Goal: Check status: Check status

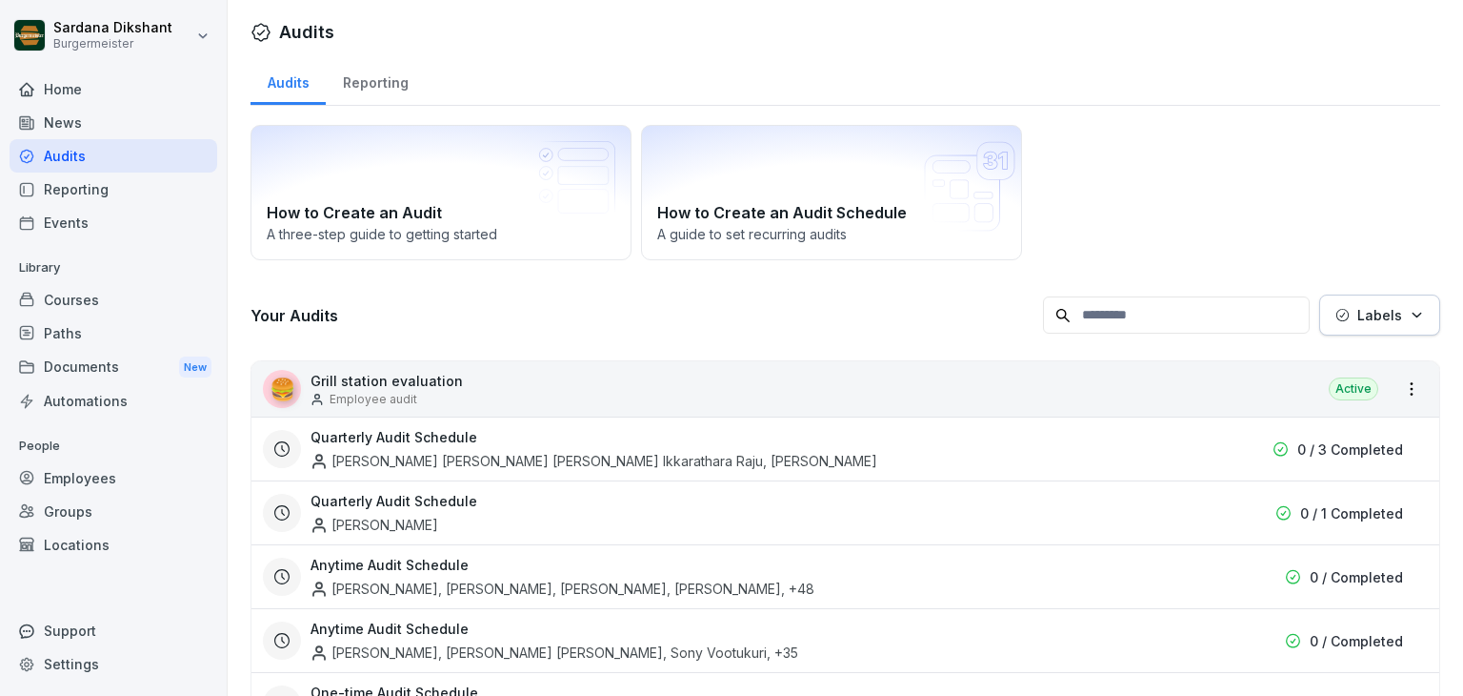
click at [142, 91] on div "Home" at bounding box center [114, 88] width 208 height 33
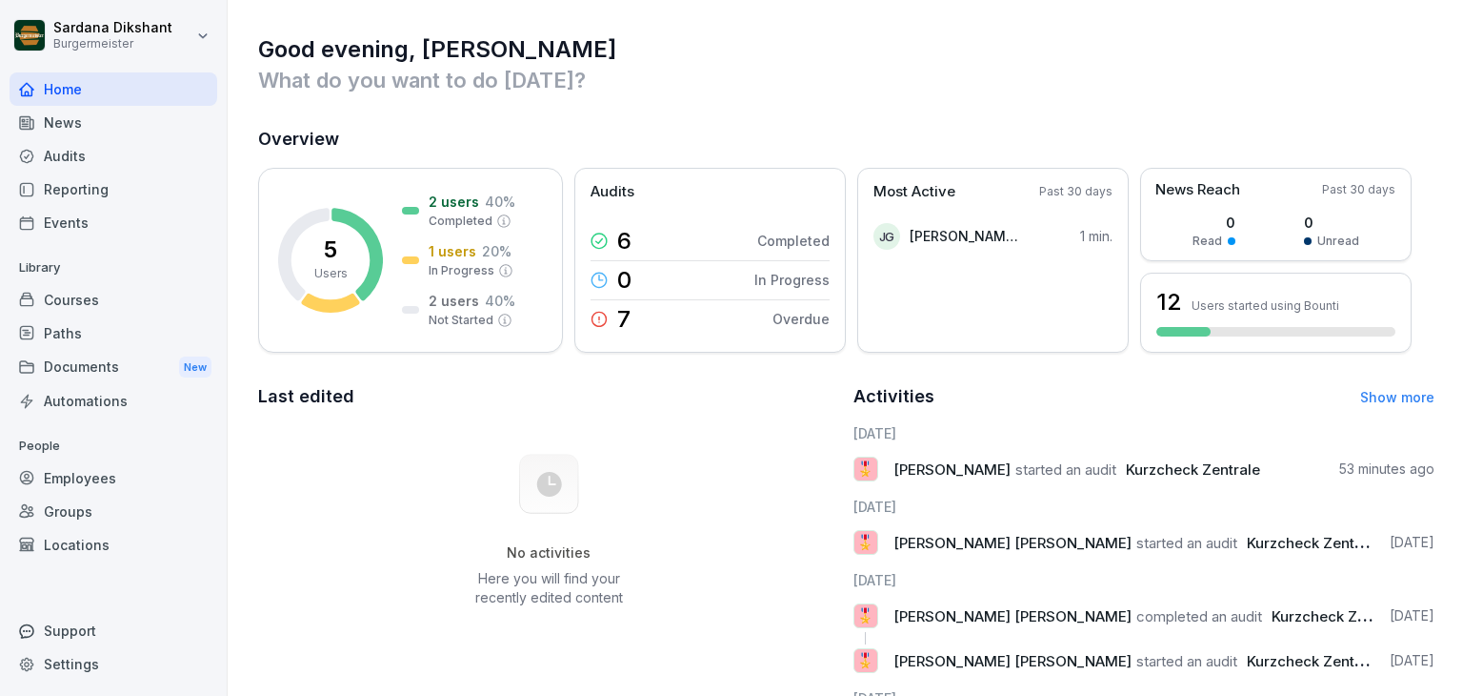
click at [136, 131] on div "News" at bounding box center [114, 122] width 208 height 33
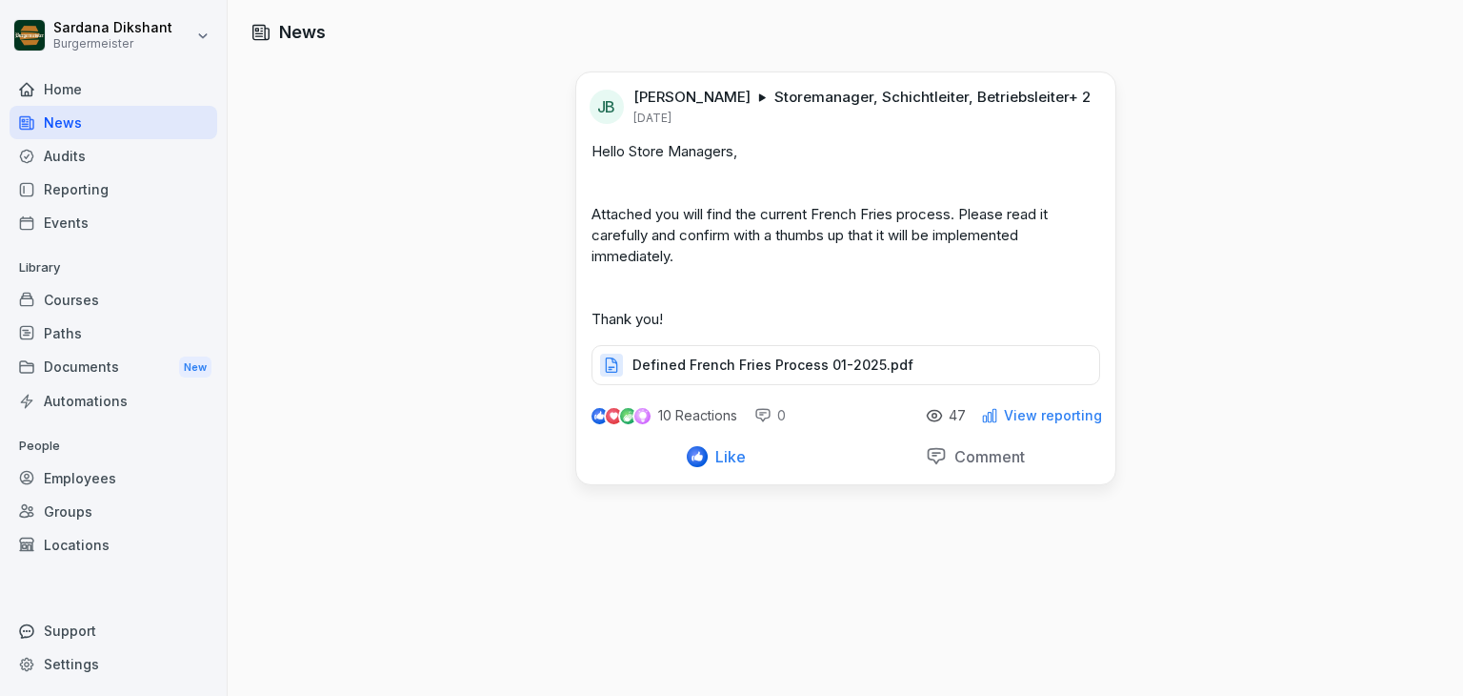
click at [135, 146] on div "Audits" at bounding box center [114, 155] width 208 height 33
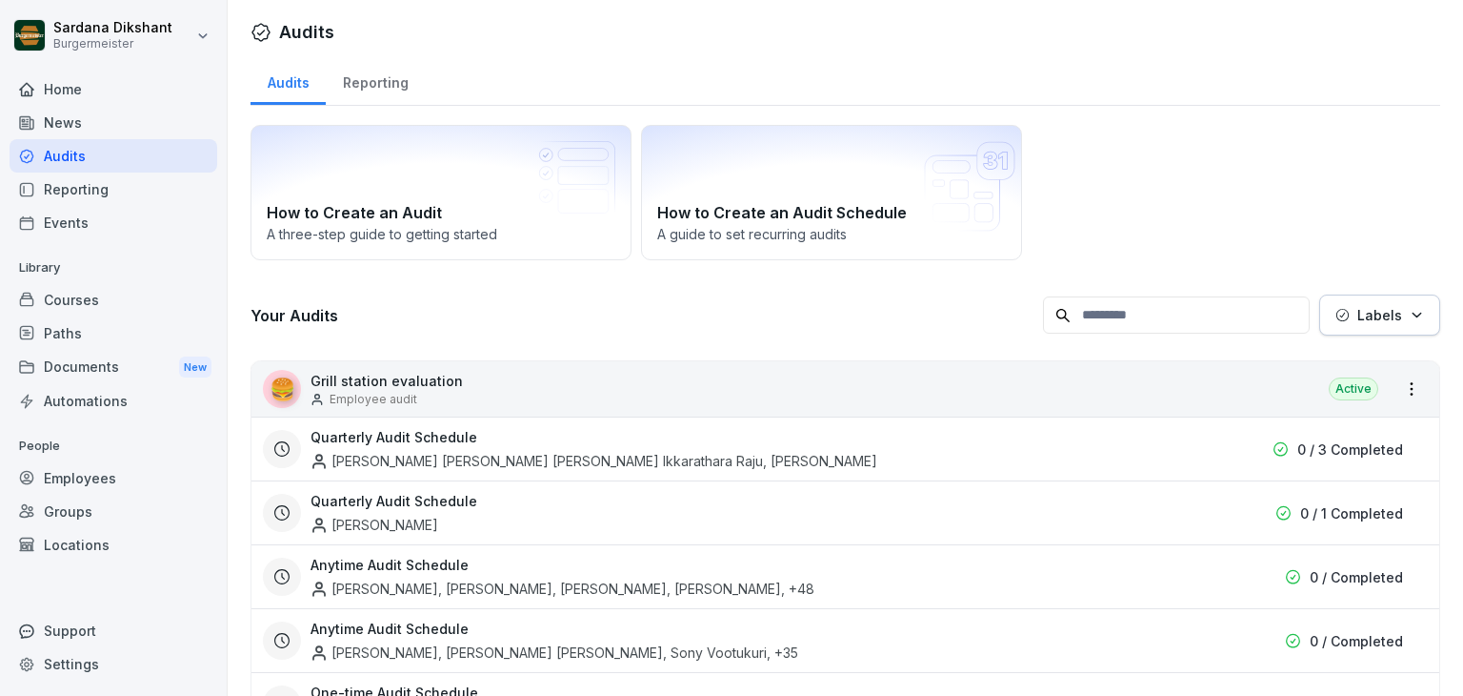
click at [149, 186] on div "Reporting" at bounding box center [114, 188] width 208 height 33
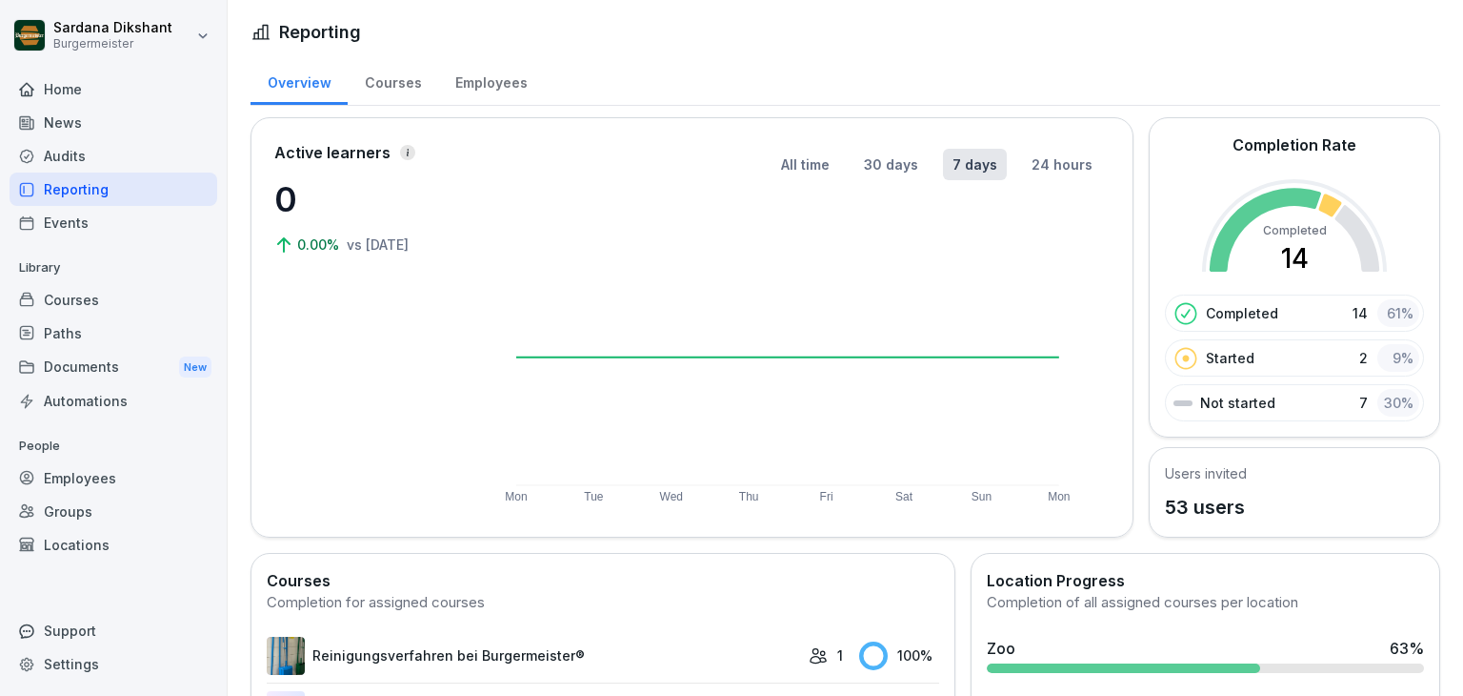
click at [171, 235] on div "Events" at bounding box center [114, 222] width 208 height 33
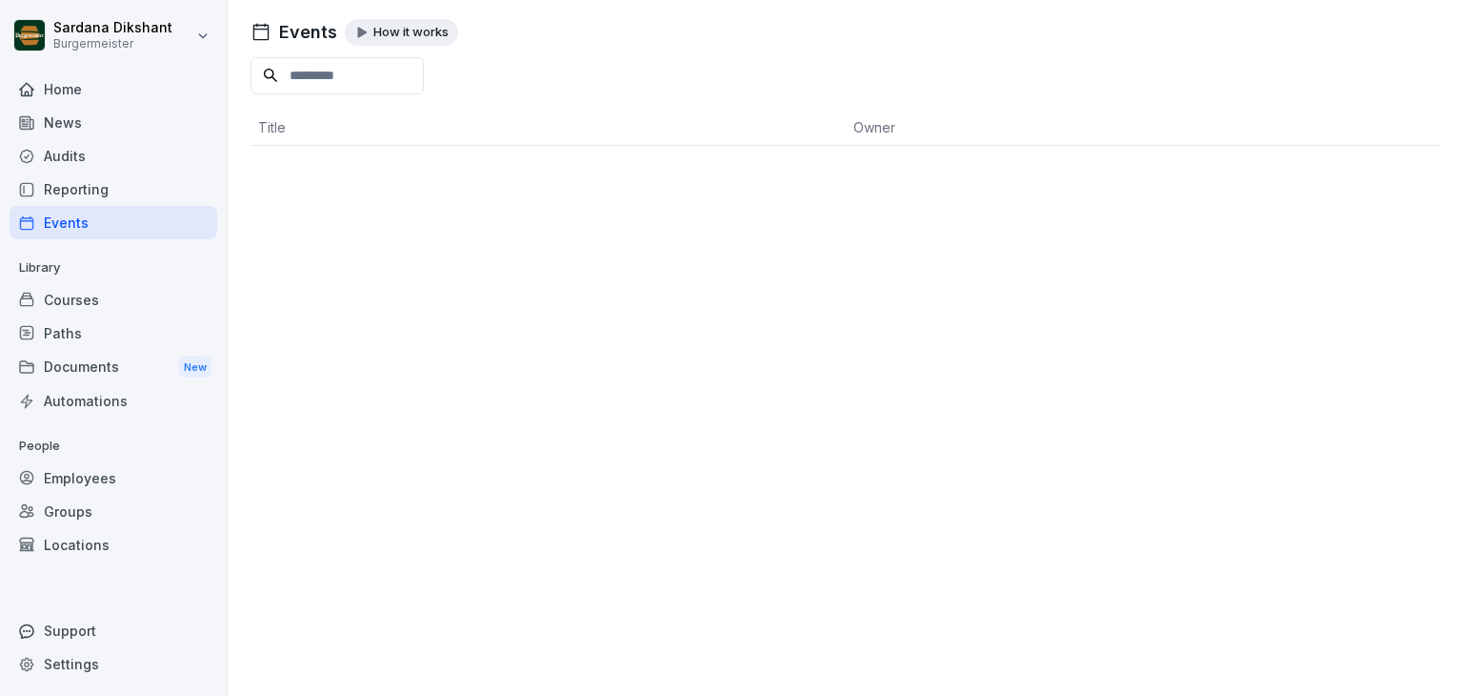
click at [154, 299] on div "Courses" at bounding box center [114, 299] width 208 height 33
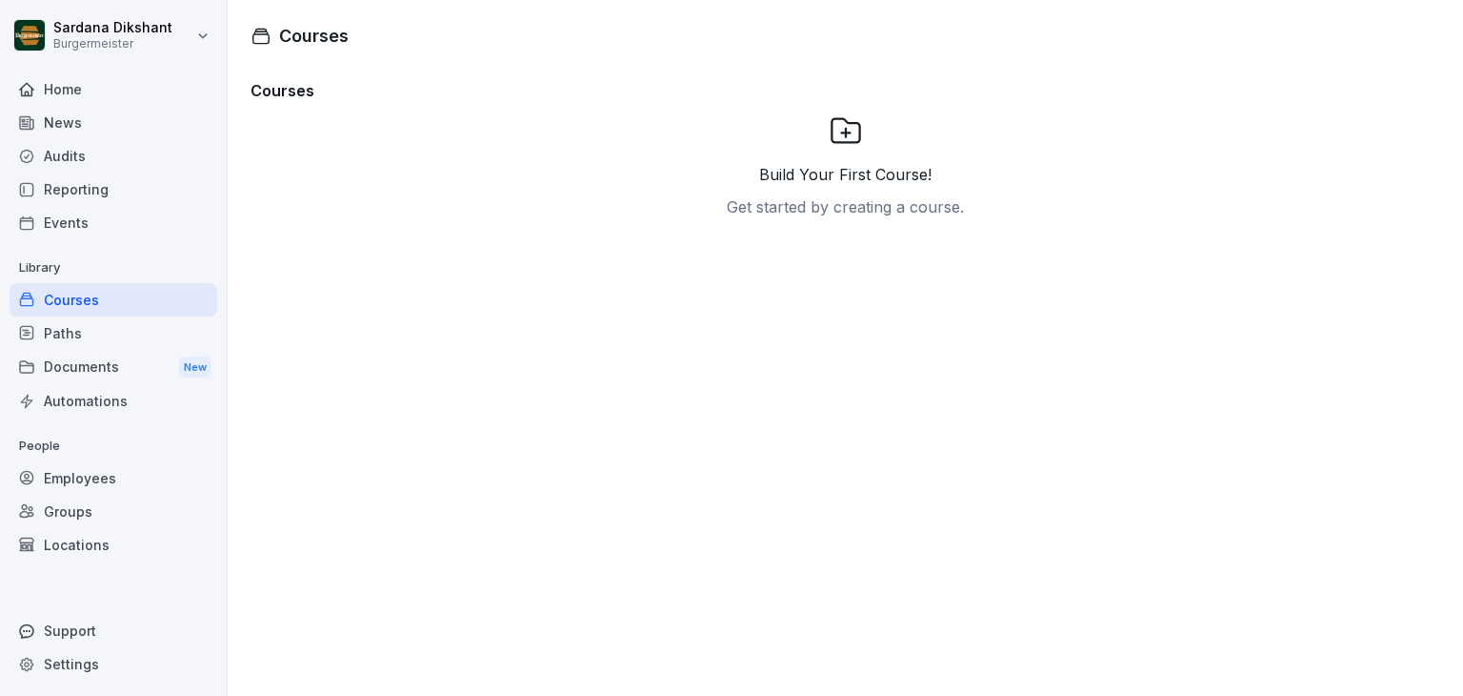
click at [148, 332] on div "Paths" at bounding box center [114, 332] width 208 height 33
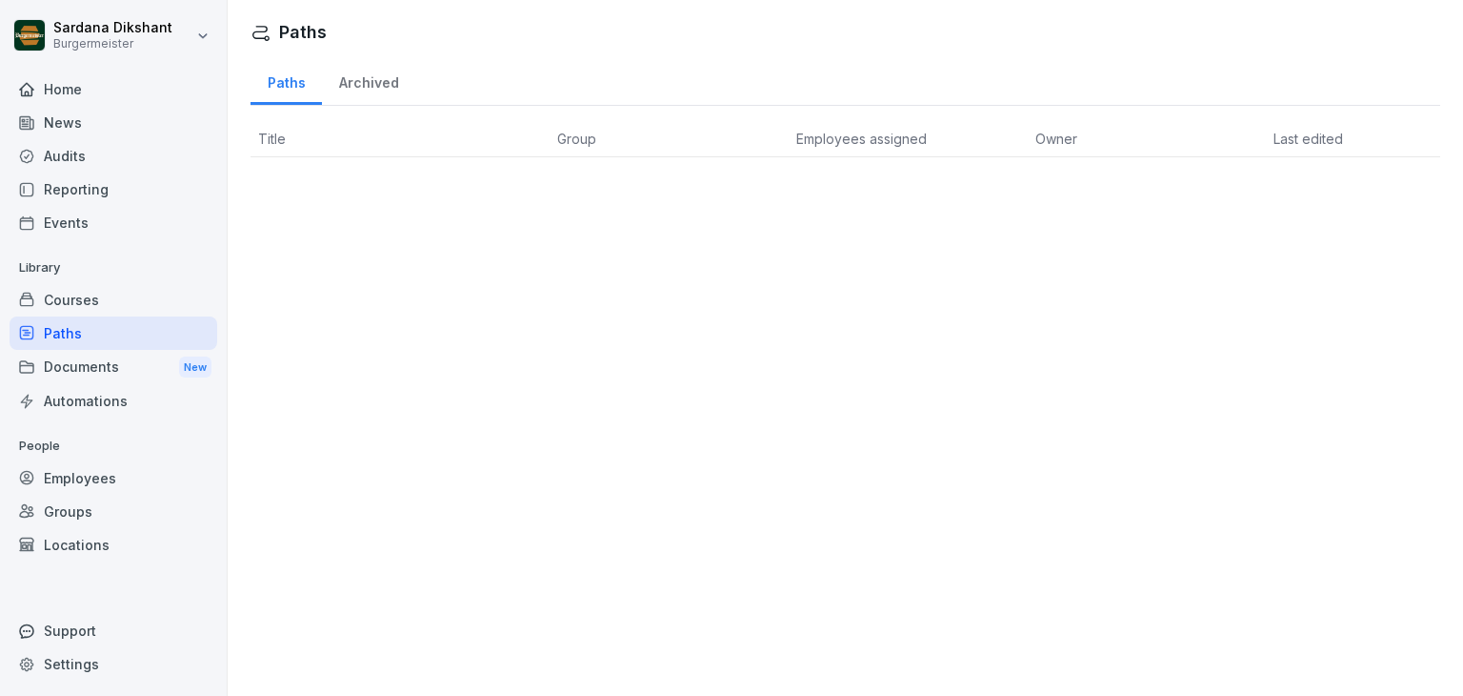
click at [140, 358] on div "Documents New" at bounding box center [114, 367] width 208 height 35
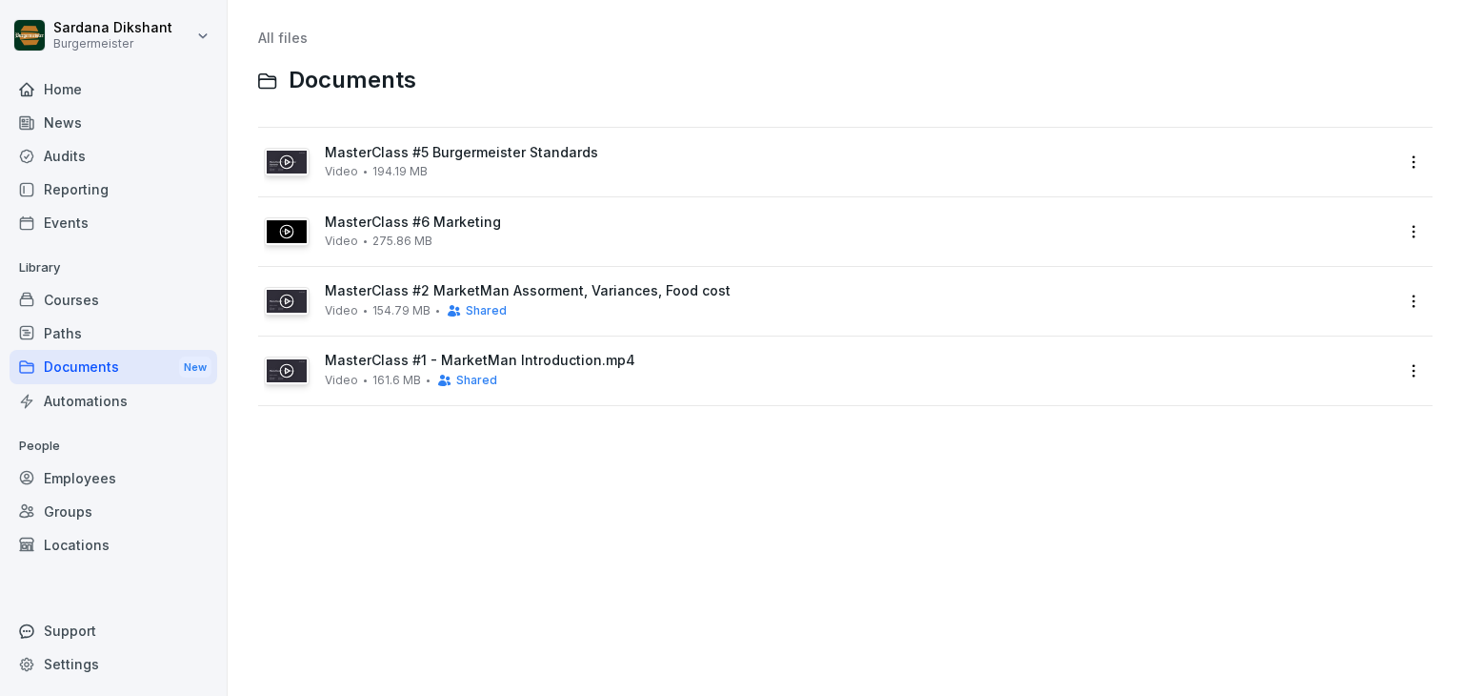
click at [124, 97] on div "Home" at bounding box center [114, 88] width 208 height 33
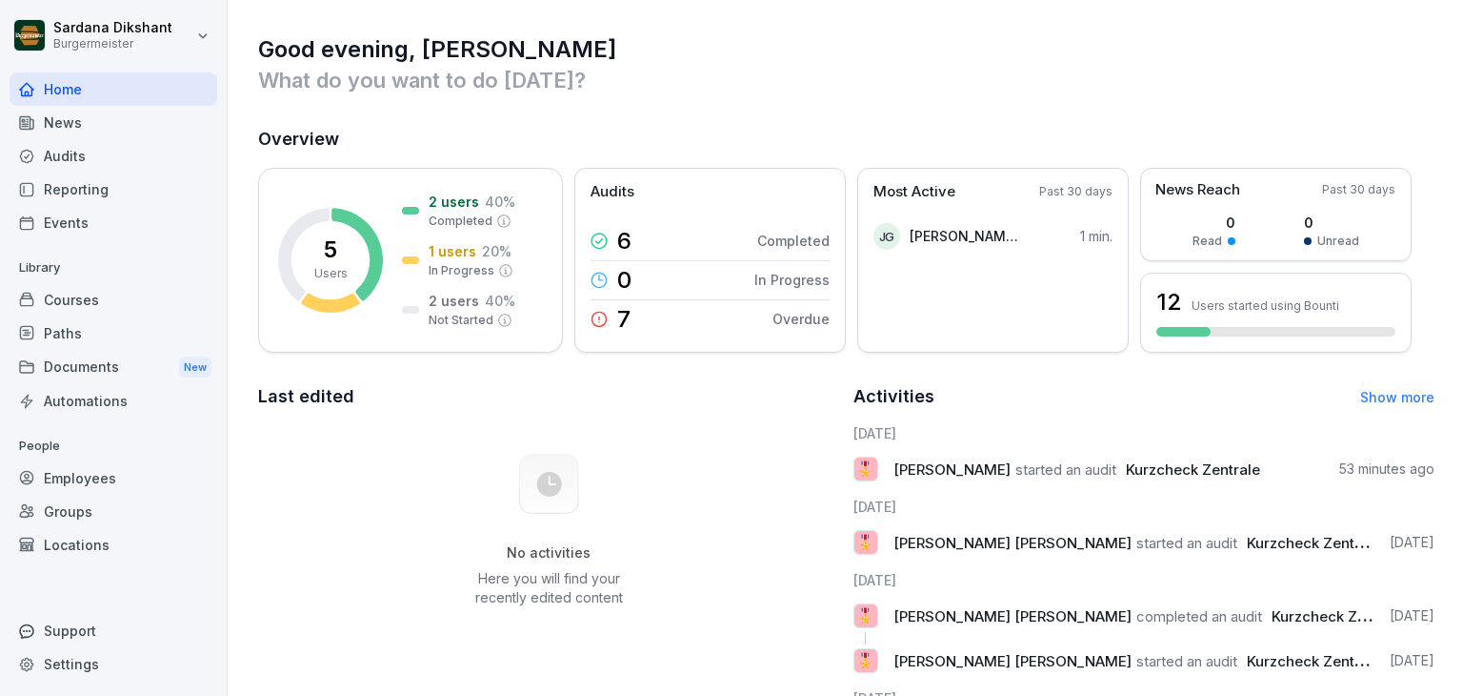
click at [148, 197] on div "Reporting" at bounding box center [114, 188] width 208 height 33
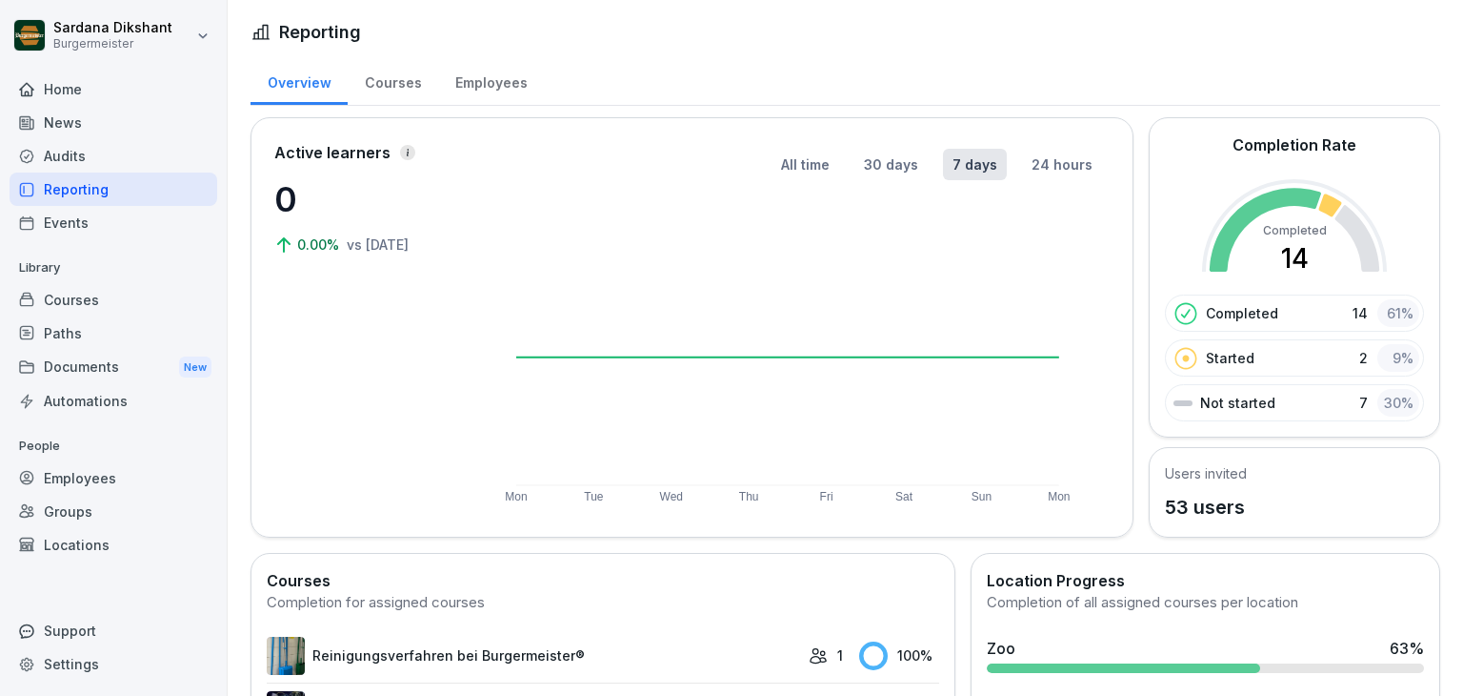
click at [92, 153] on div "Audits" at bounding box center [114, 155] width 208 height 33
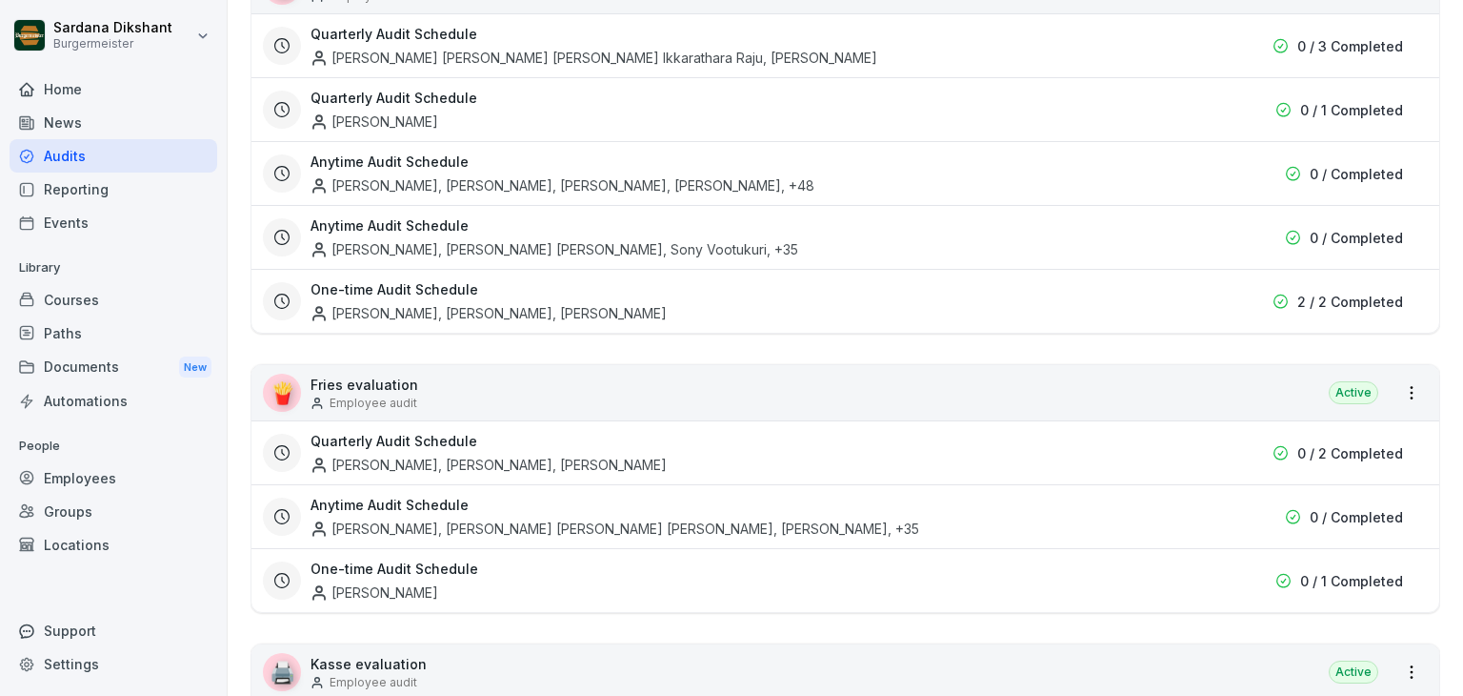
scroll to position [408, 0]
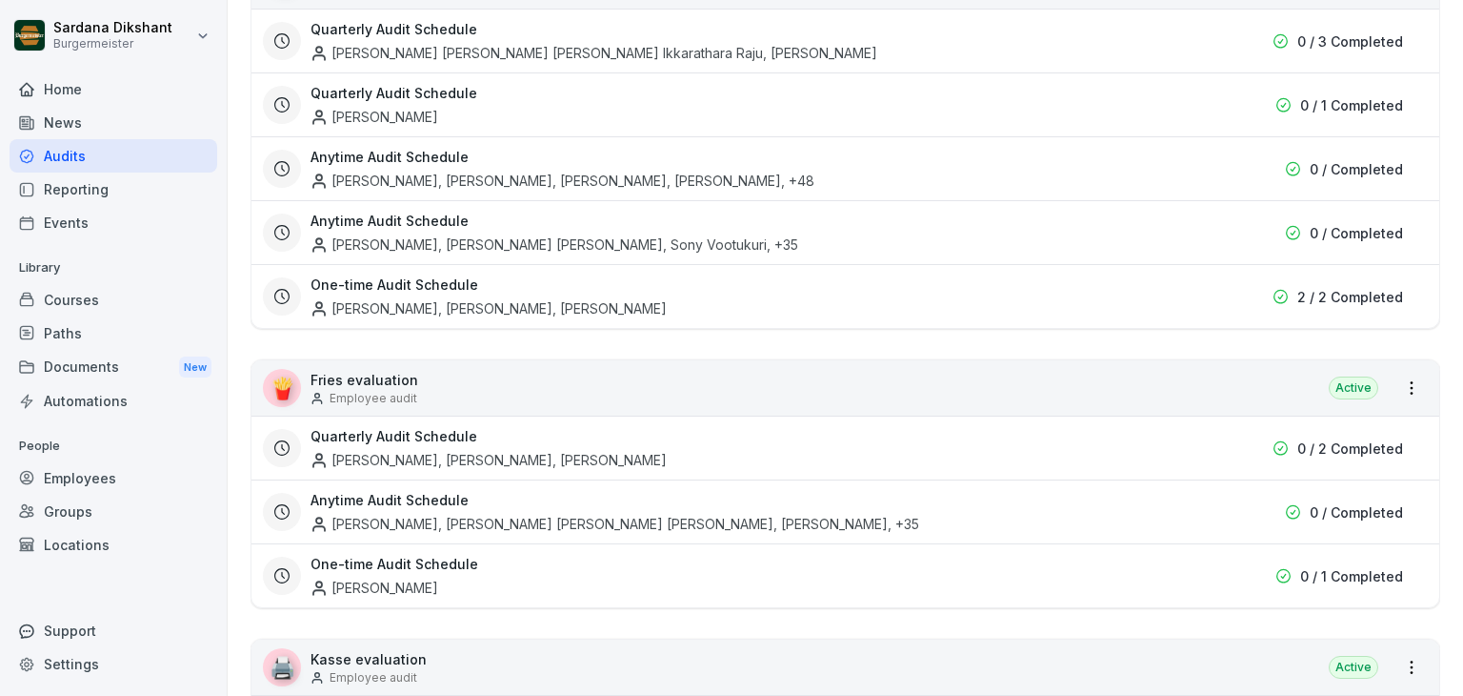
click at [373, 382] on p "Fries evaluation" at bounding box center [365, 380] width 108 height 20
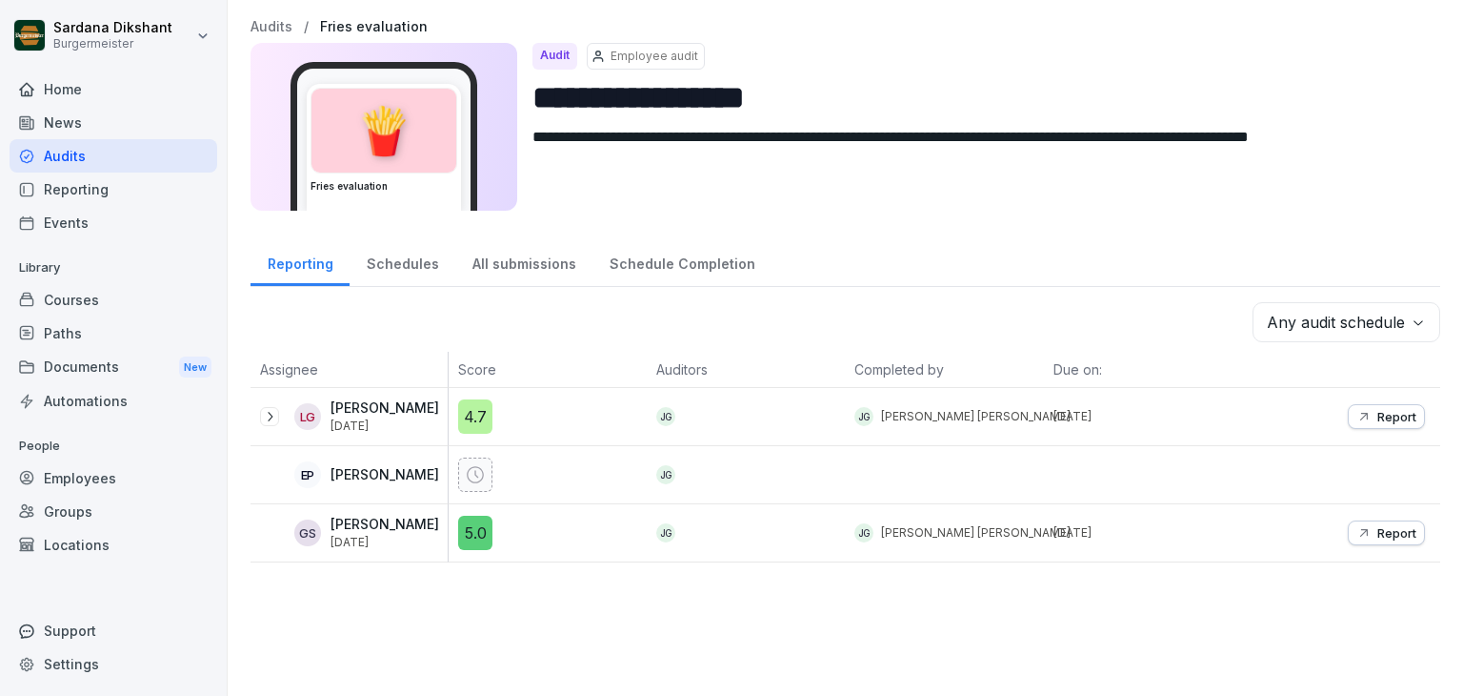
click at [393, 264] on div "Schedules" at bounding box center [403, 261] width 106 height 49
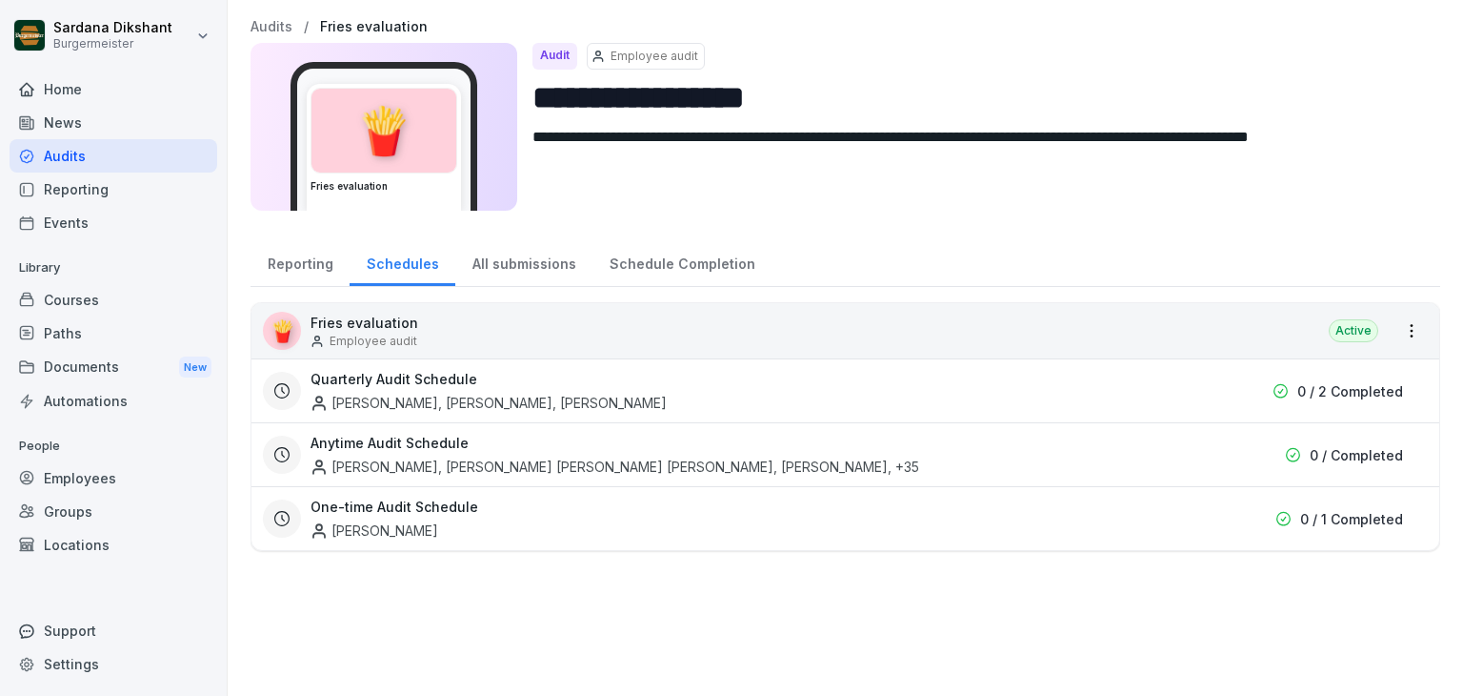
click at [493, 256] on div "All submissions" at bounding box center [523, 261] width 137 height 49
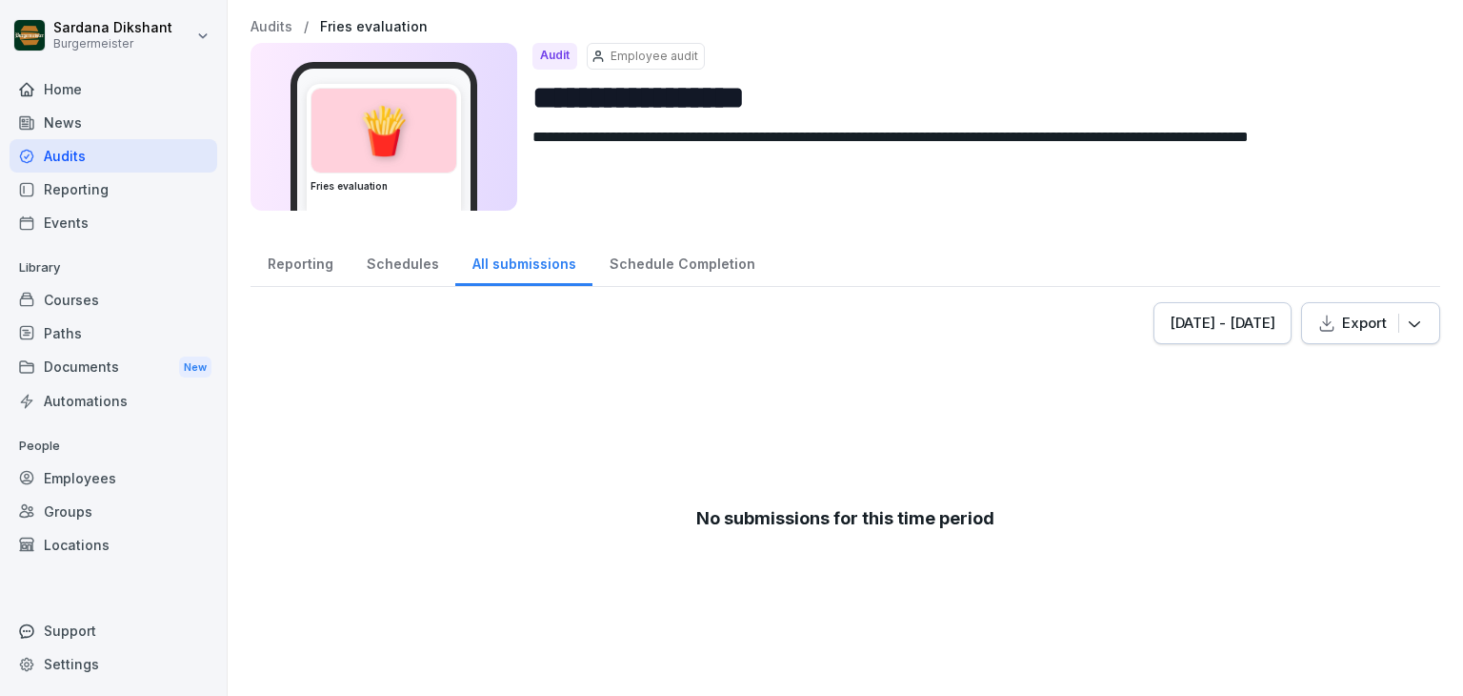
click at [635, 253] on div "Schedule Completion" at bounding box center [682, 261] width 179 height 49
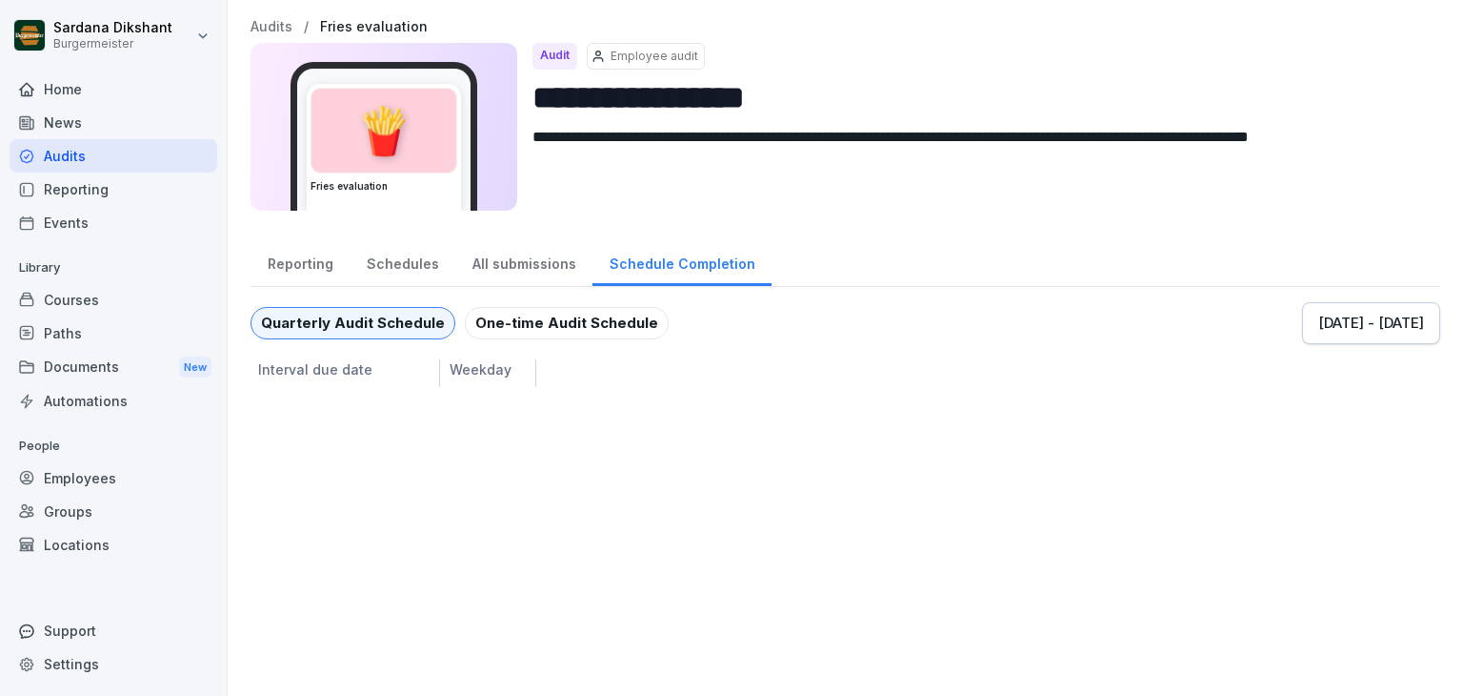
click at [308, 250] on div "Reporting" at bounding box center [300, 261] width 99 height 49
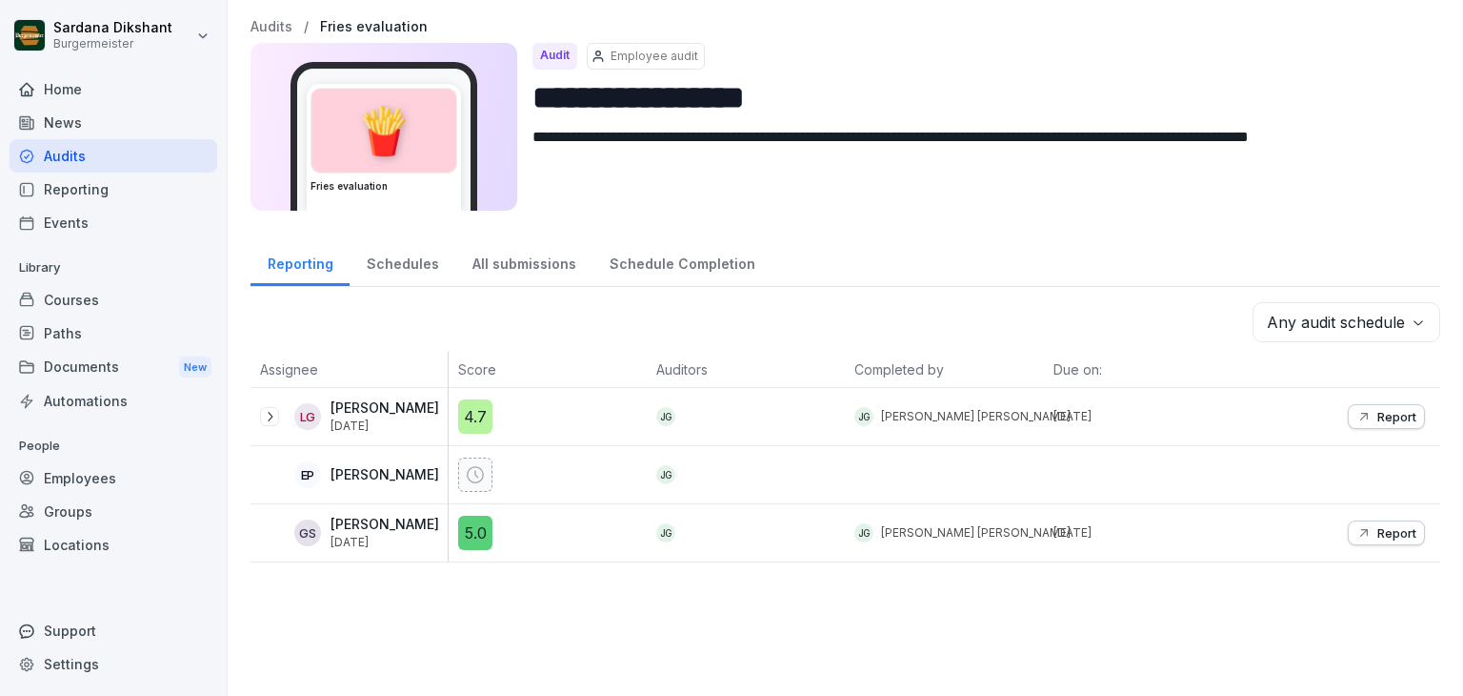
click at [272, 21] on p "Audits" at bounding box center [272, 27] width 42 height 16
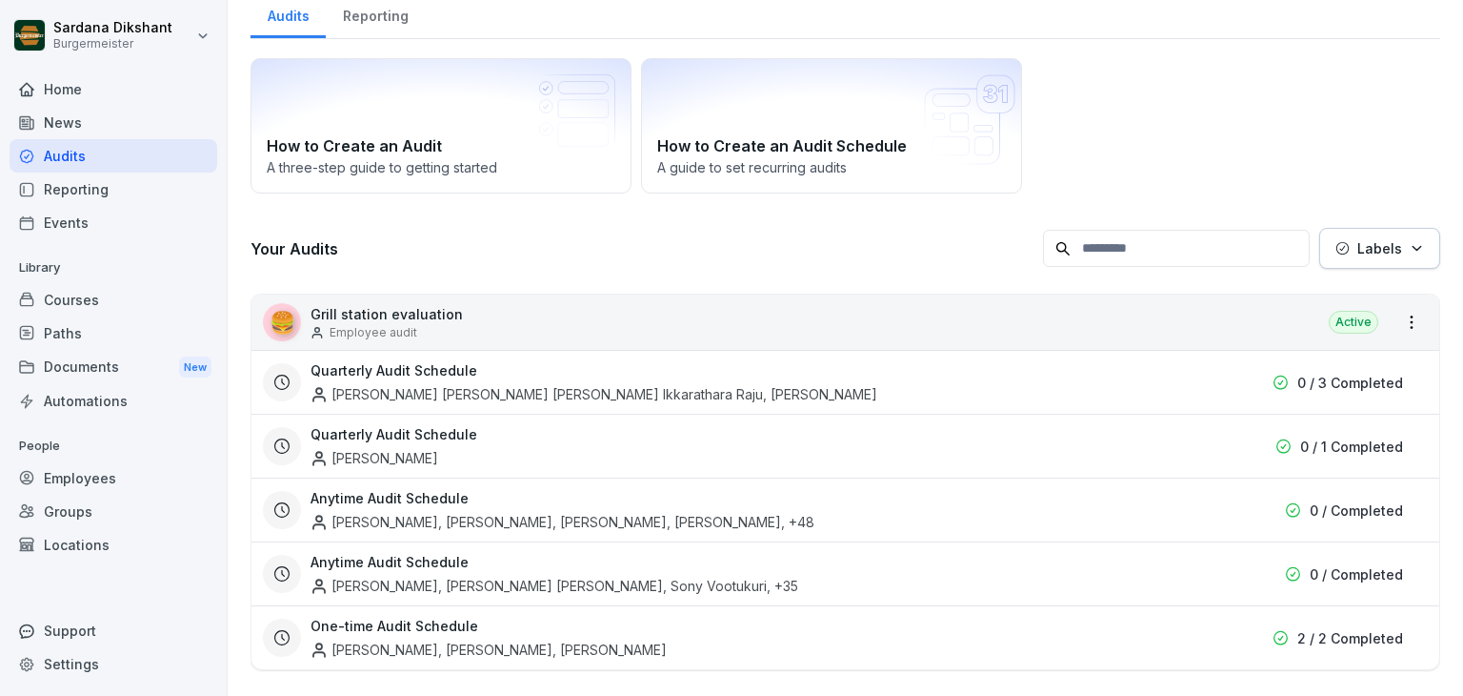
scroll to position [68, 0]
click at [1397, 316] on html "[PERSON_NAME] Burgermeister Home News Audits Reporting Events Library Courses P…" at bounding box center [731, 348] width 1463 height 696
click at [1059, 325] on html "[PERSON_NAME] Burgermeister Home News Audits Reporting Events Library Courses P…" at bounding box center [731, 348] width 1463 height 696
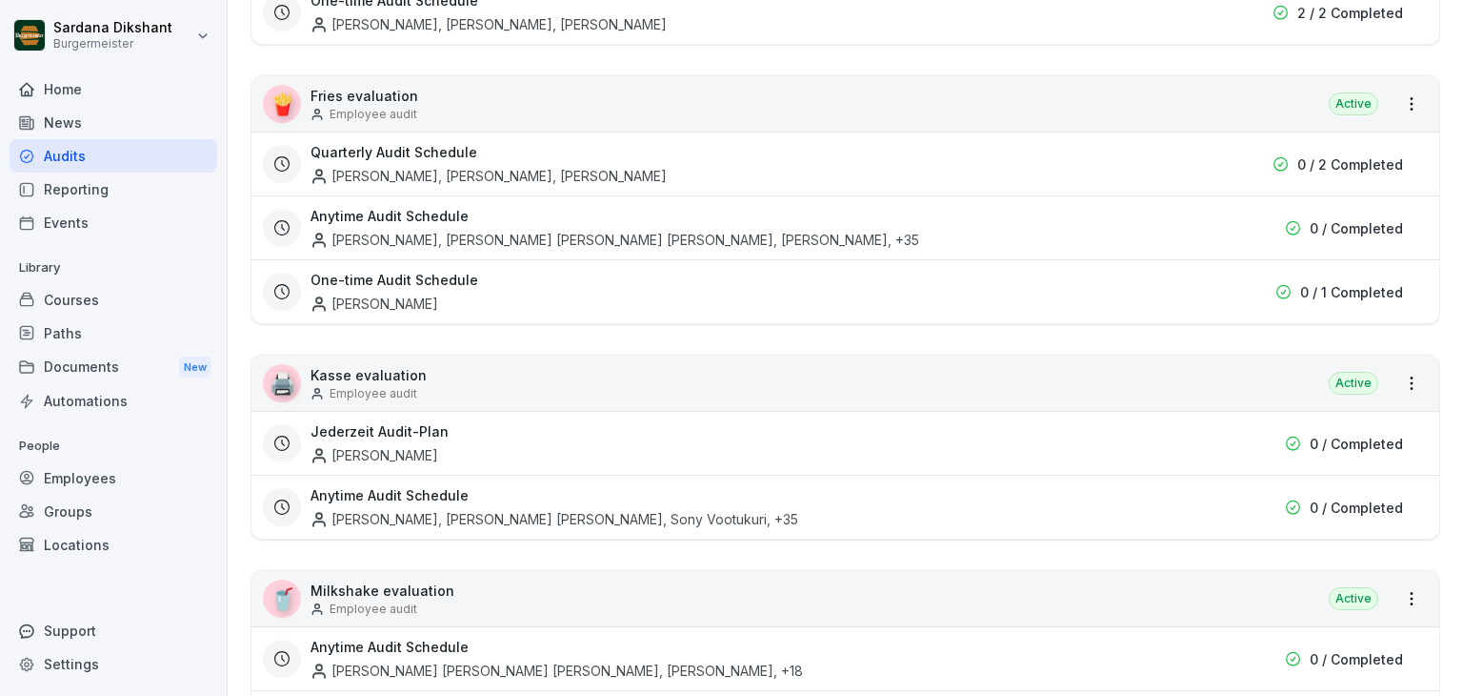
scroll to position [719, 0]
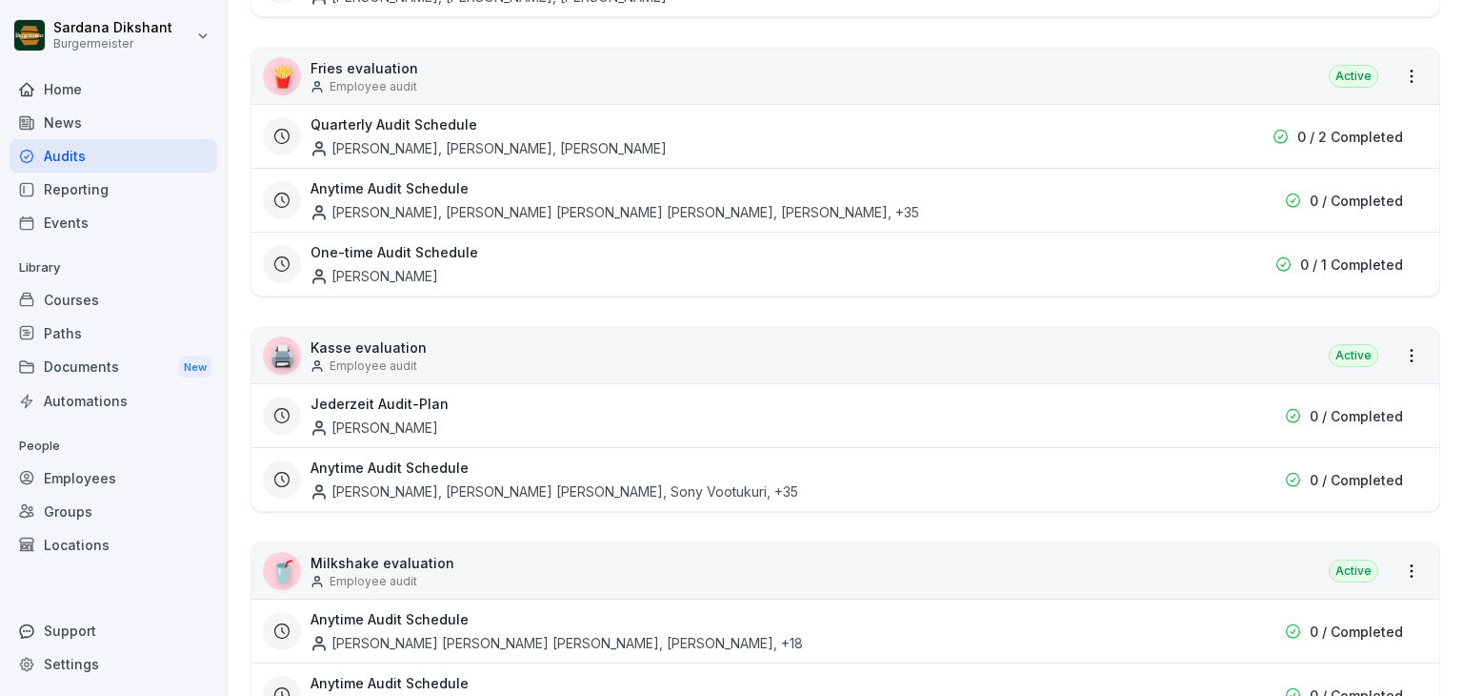
click at [798, 343] on div "🖨️ Kasse evaluation Employee audit Active" at bounding box center [846, 355] width 1188 height 55
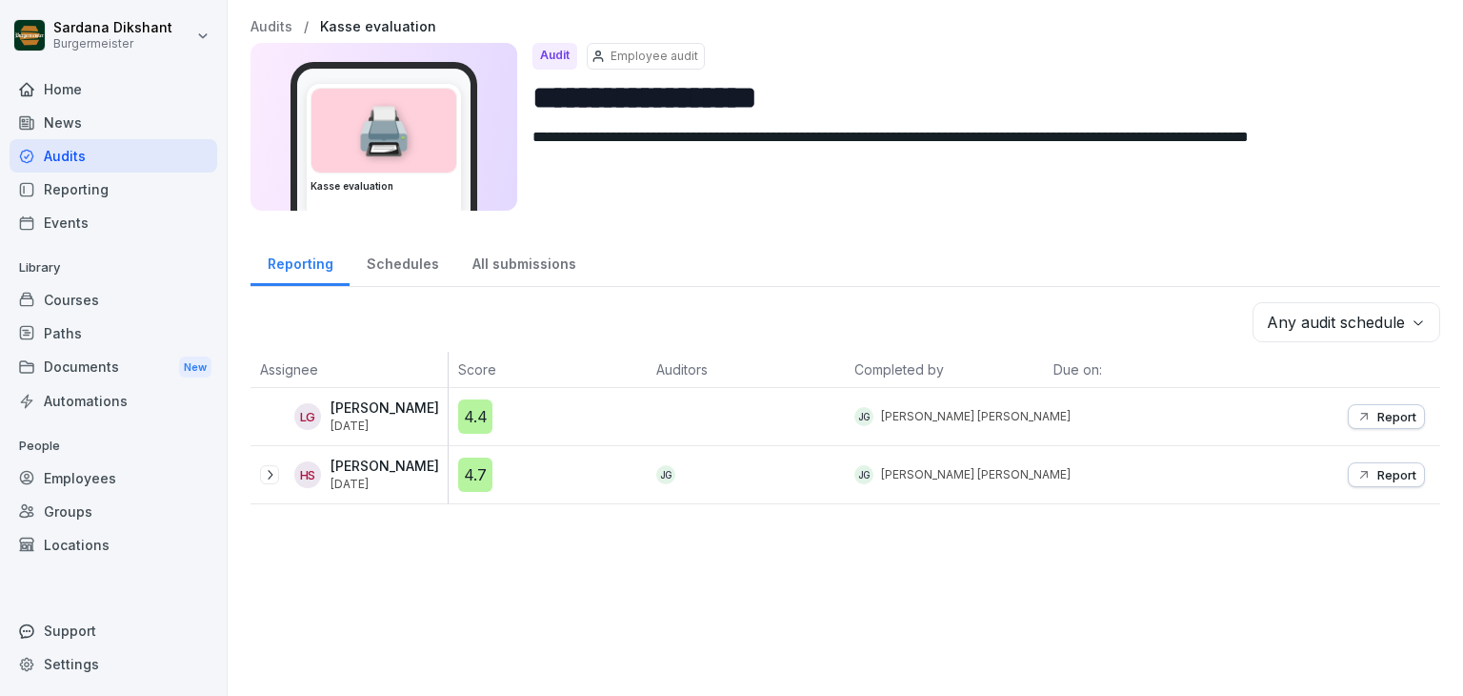
click at [409, 259] on div "Schedules" at bounding box center [403, 261] width 106 height 49
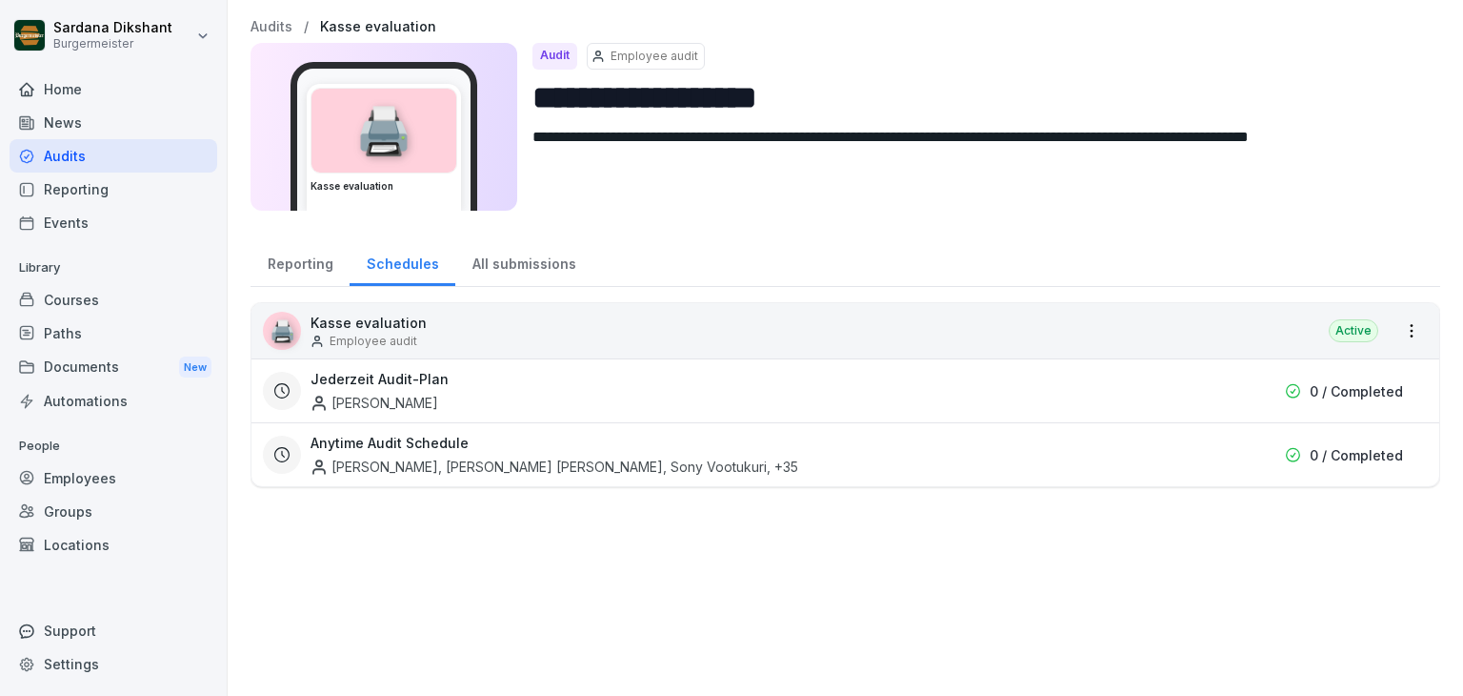
click at [495, 265] on div "All submissions" at bounding box center [523, 261] width 137 height 49
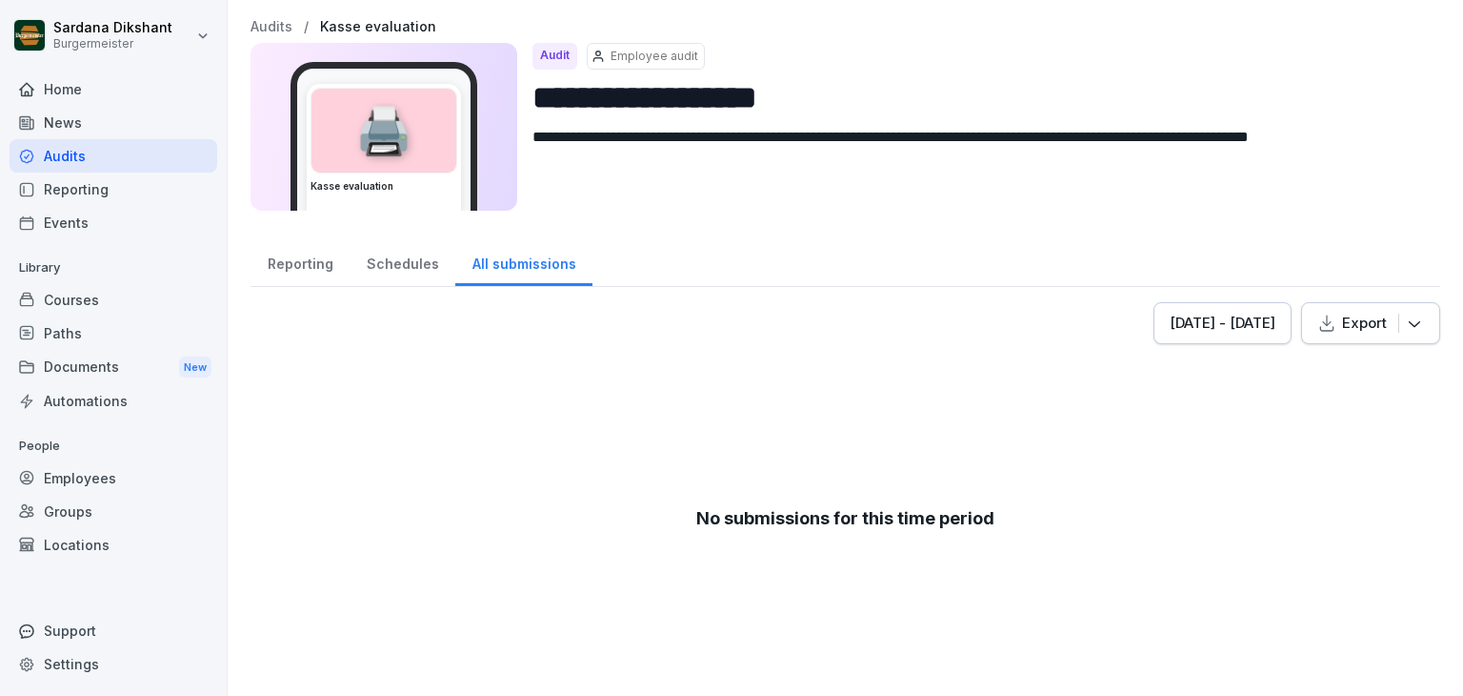
click at [308, 258] on div "Reporting" at bounding box center [300, 261] width 99 height 49
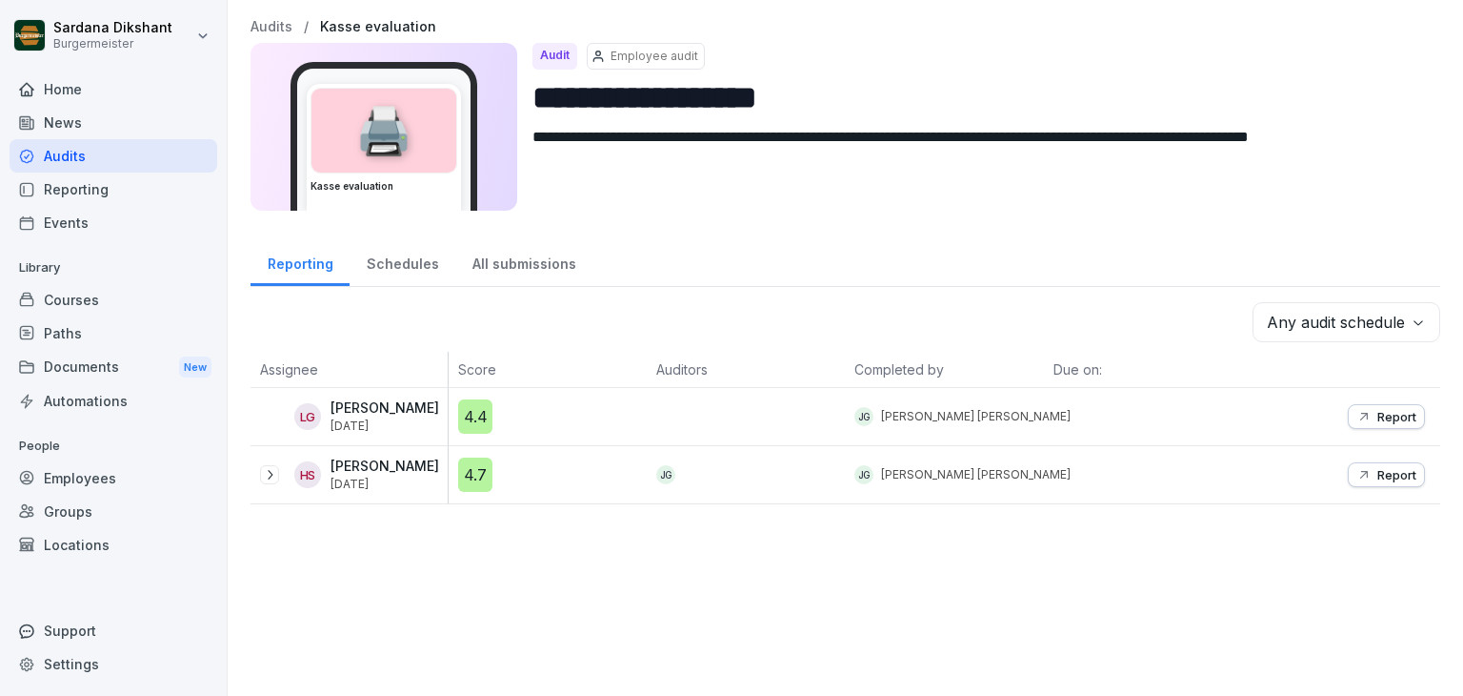
click at [140, 158] on div "Audits" at bounding box center [114, 155] width 208 height 33
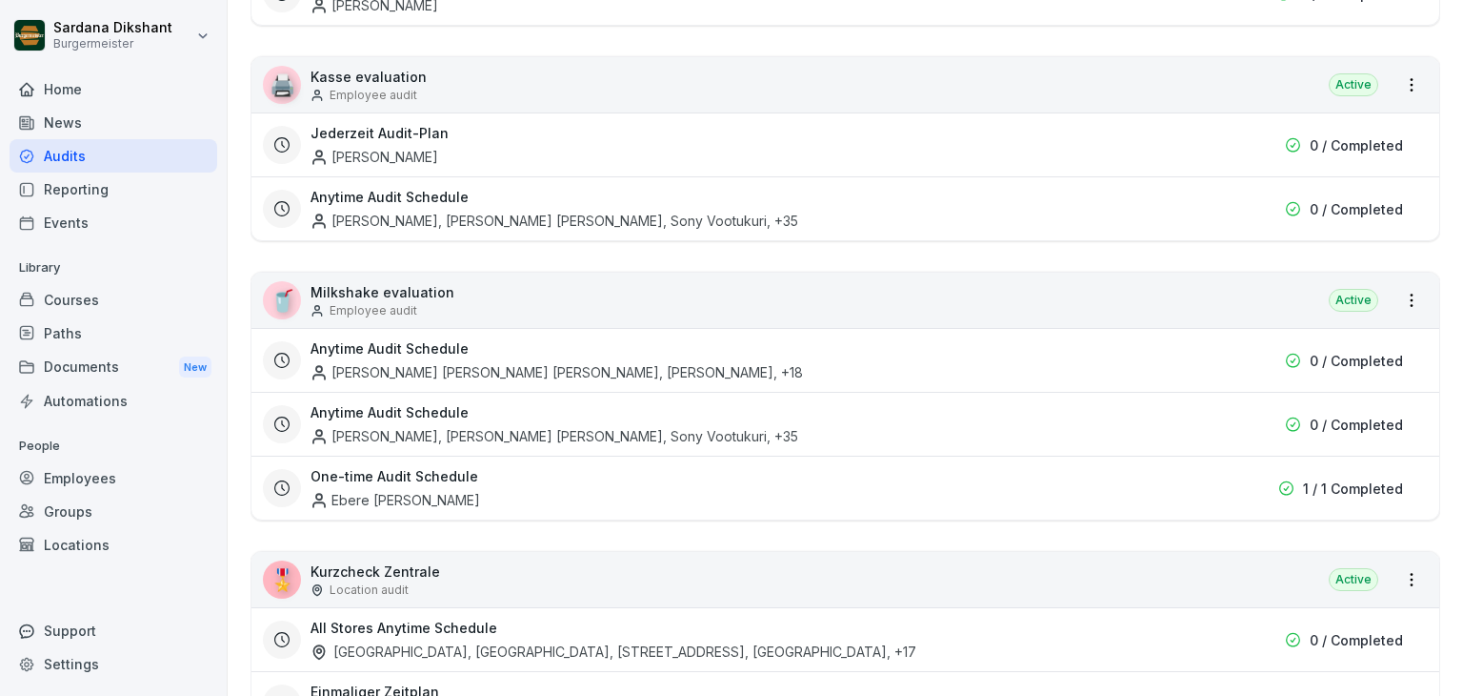
scroll to position [991, 0]
click at [397, 281] on p "Milkshake evaluation" at bounding box center [383, 291] width 144 height 20
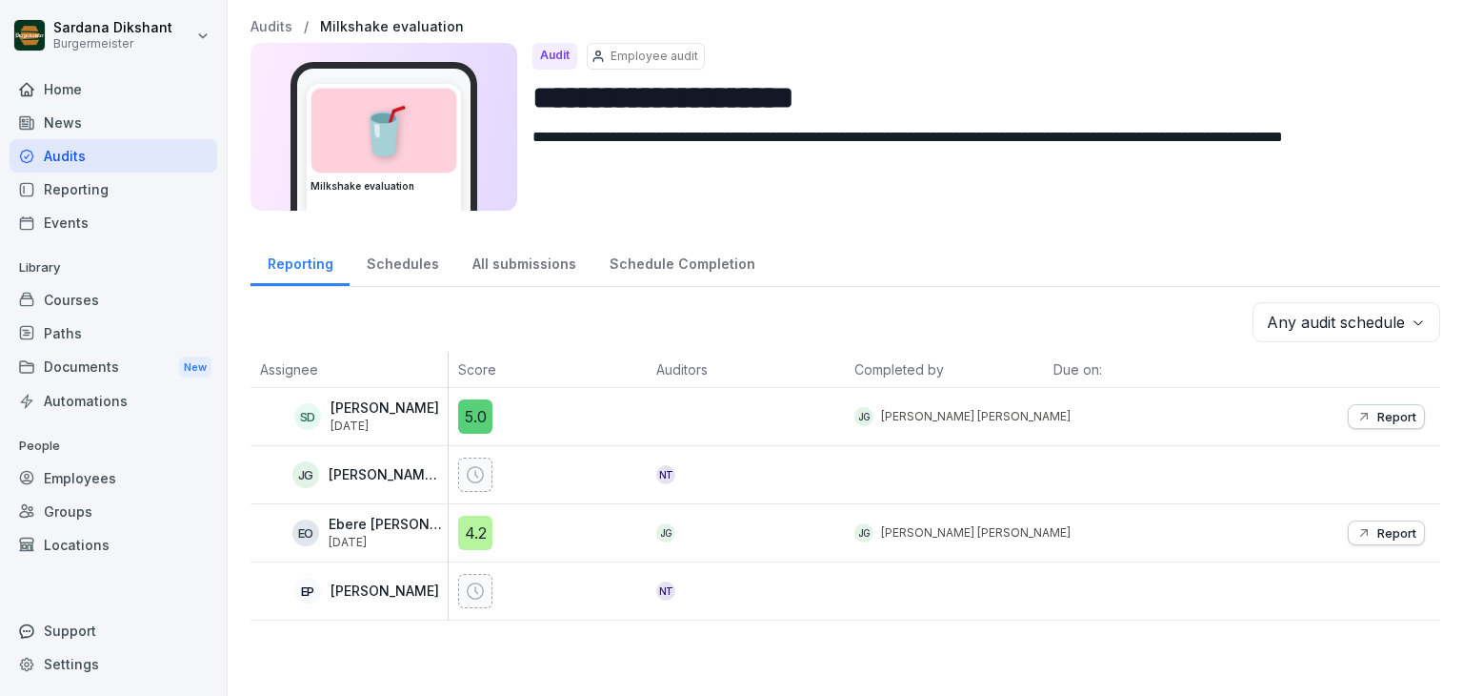
click at [404, 270] on div "Schedules" at bounding box center [403, 261] width 106 height 49
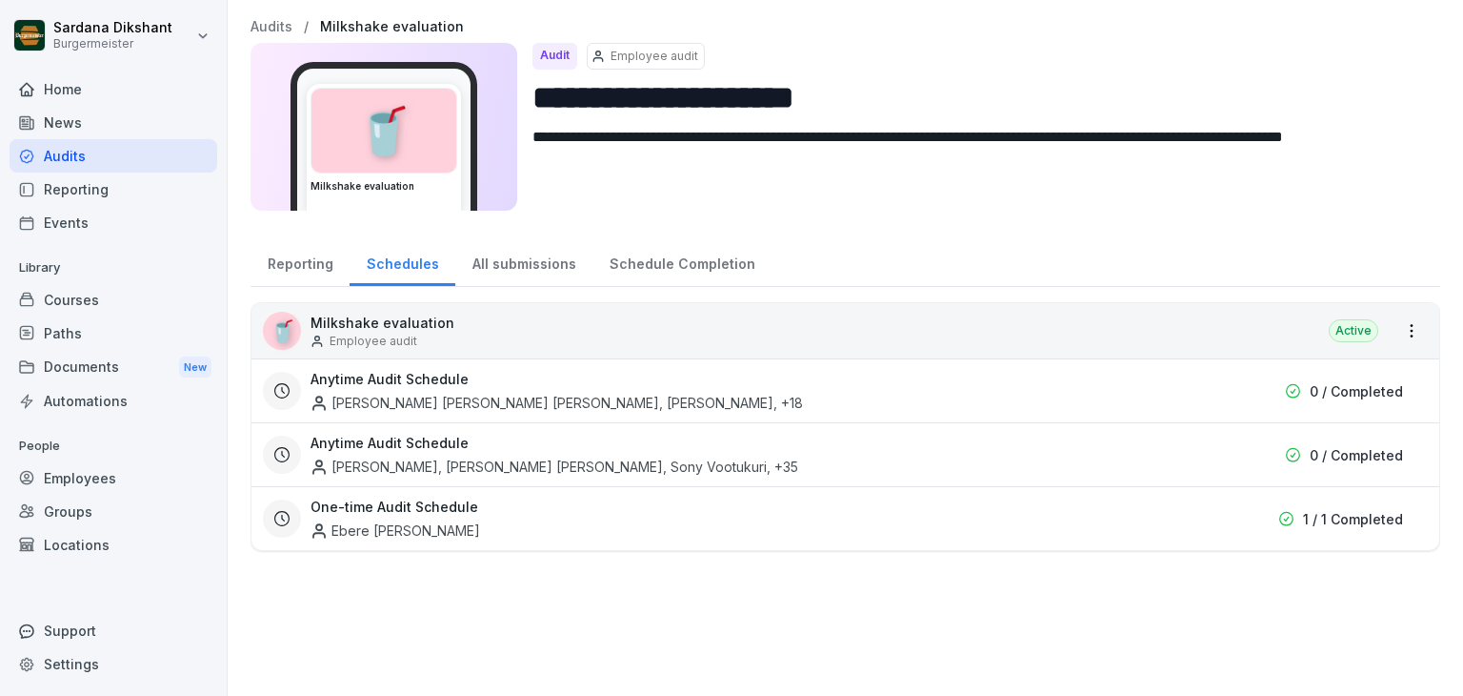
click at [315, 260] on div "Reporting" at bounding box center [300, 261] width 99 height 49
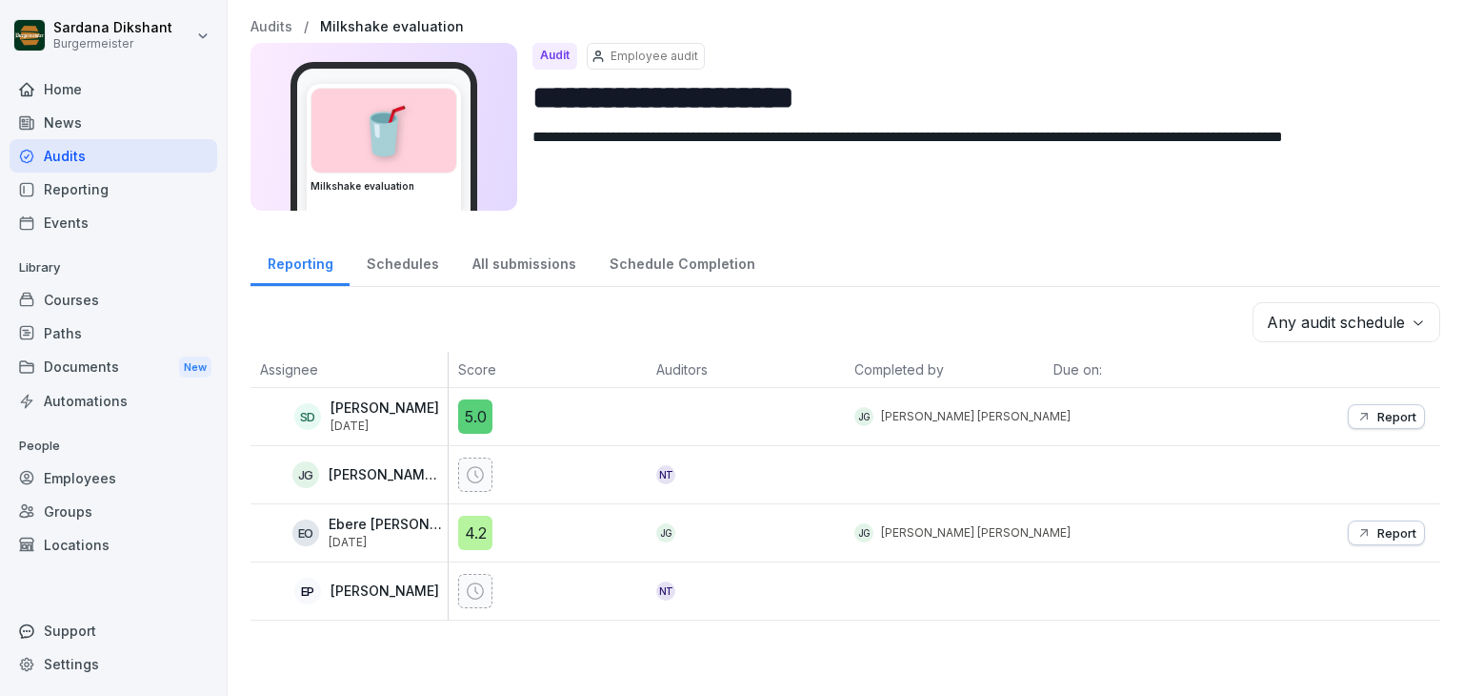
click at [507, 256] on div "All submissions" at bounding box center [523, 261] width 137 height 49
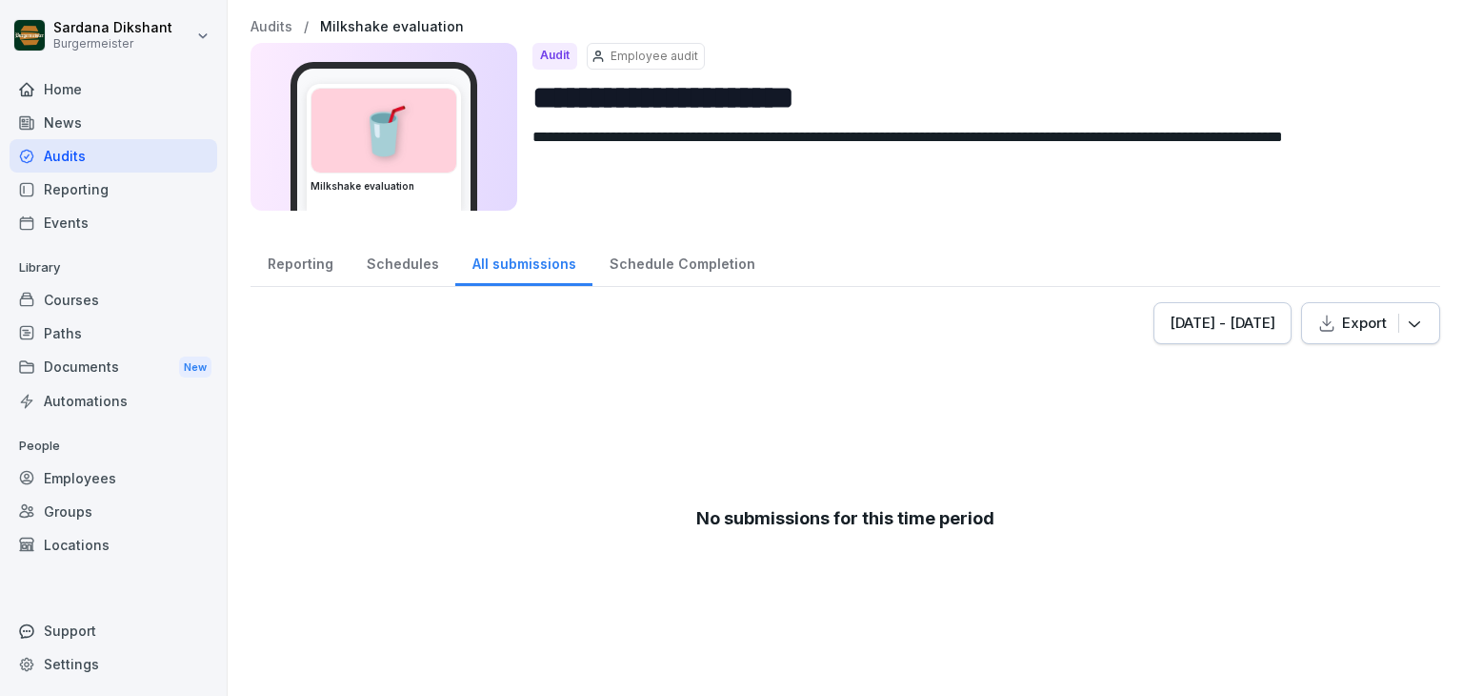
click at [640, 259] on div "Schedule Completion" at bounding box center [682, 261] width 179 height 49
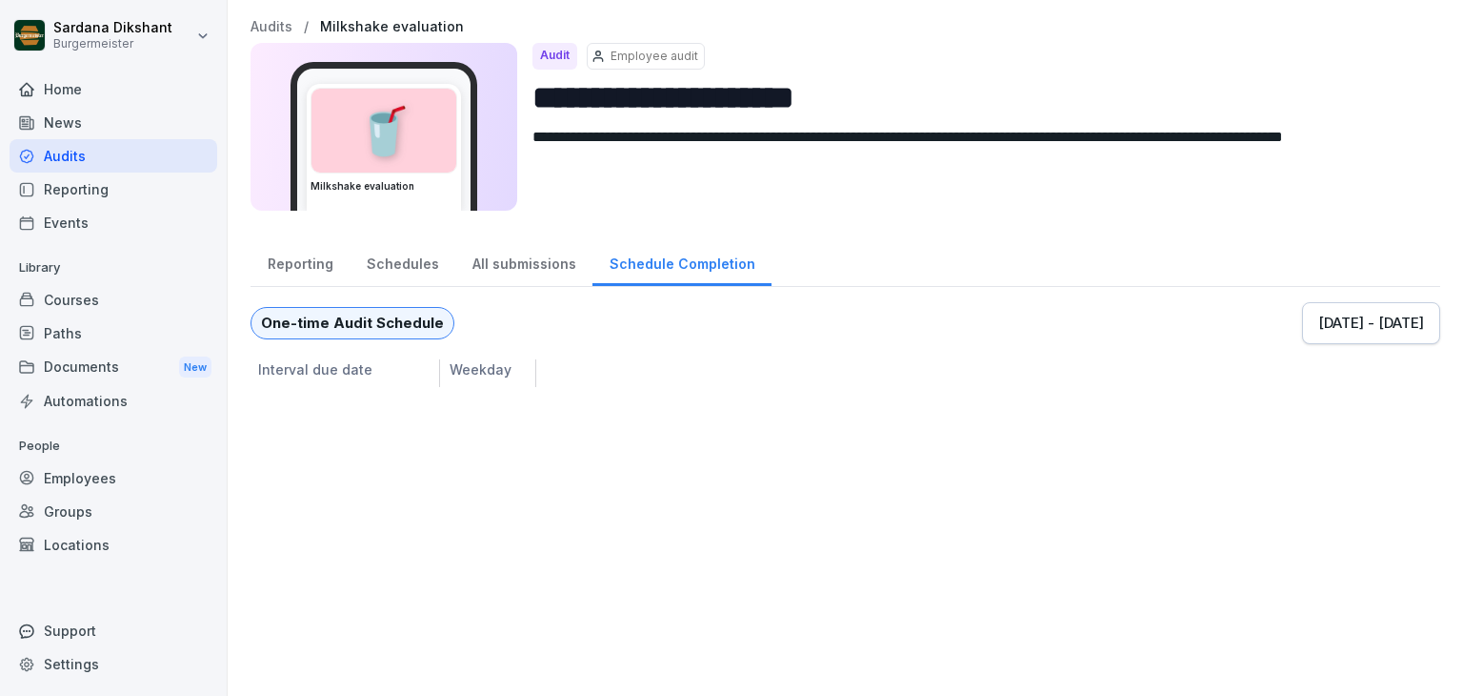
click at [300, 256] on div "Reporting" at bounding box center [300, 261] width 99 height 49
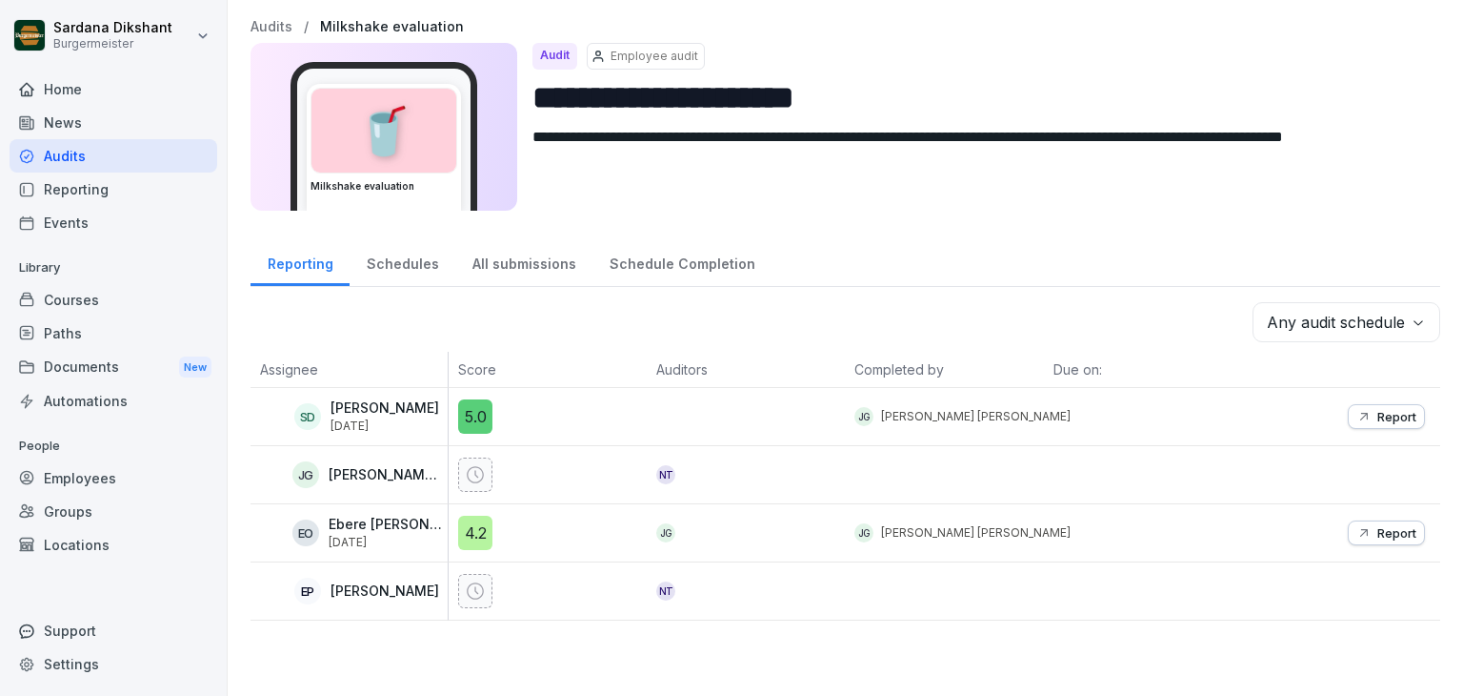
click at [136, 158] on div "Audits" at bounding box center [114, 155] width 208 height 33
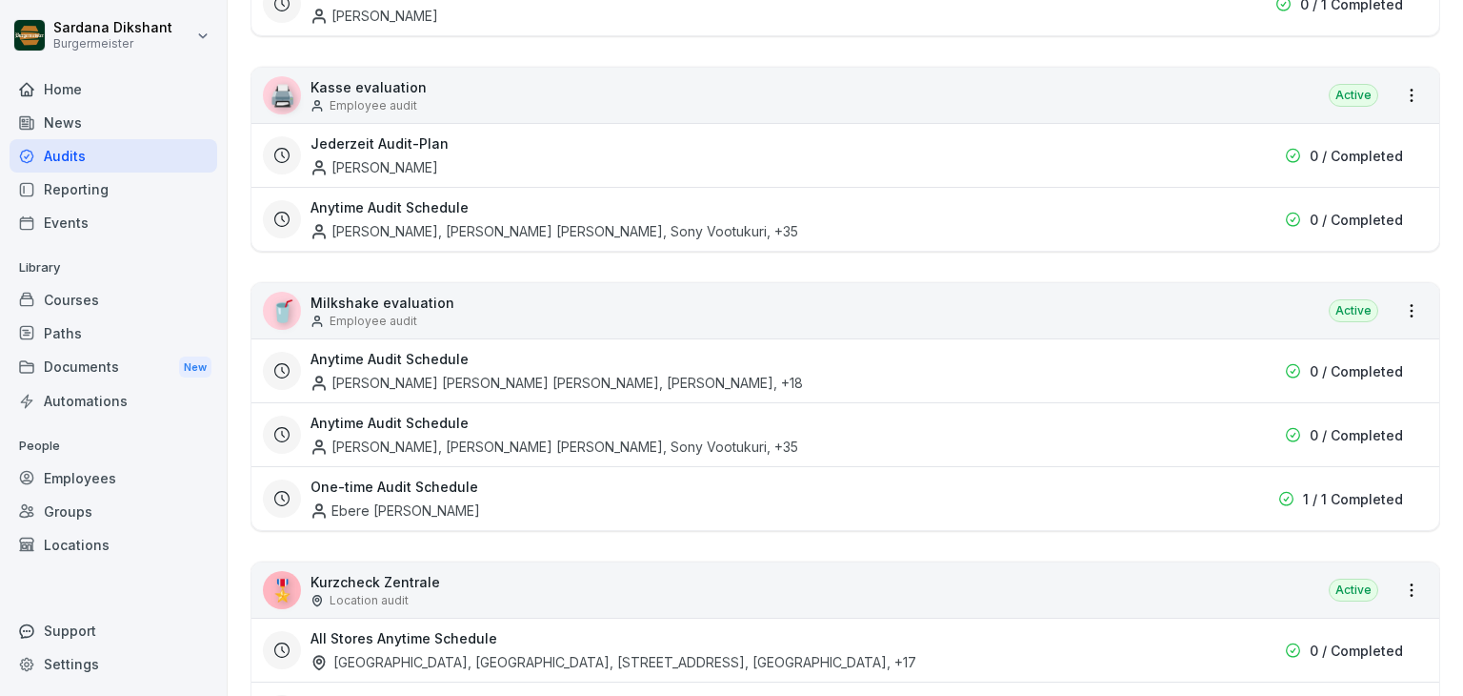
scroll to position [1084, 0]
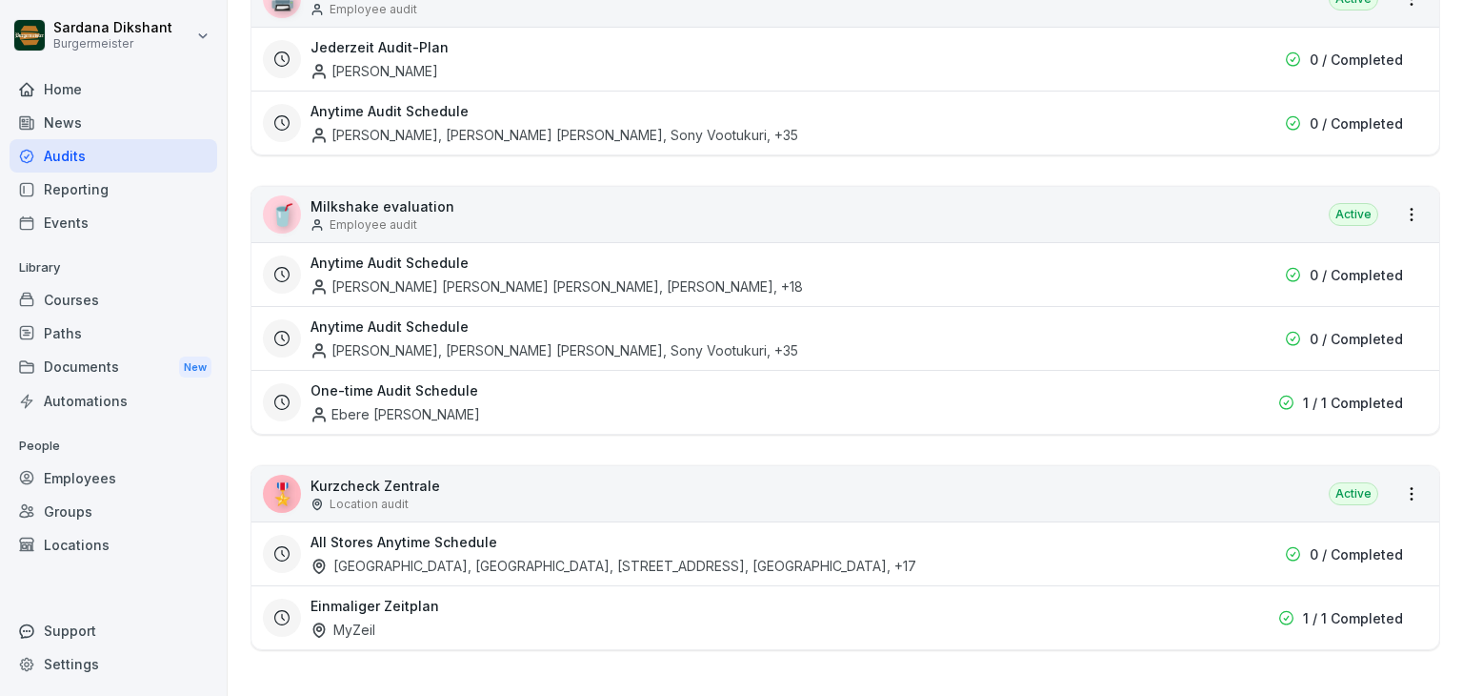
click at [442, 491] on div "🎖️ Kurzcheck Zentrale Location audit Active" at bounding box center [846, 493] width 1188 height 55
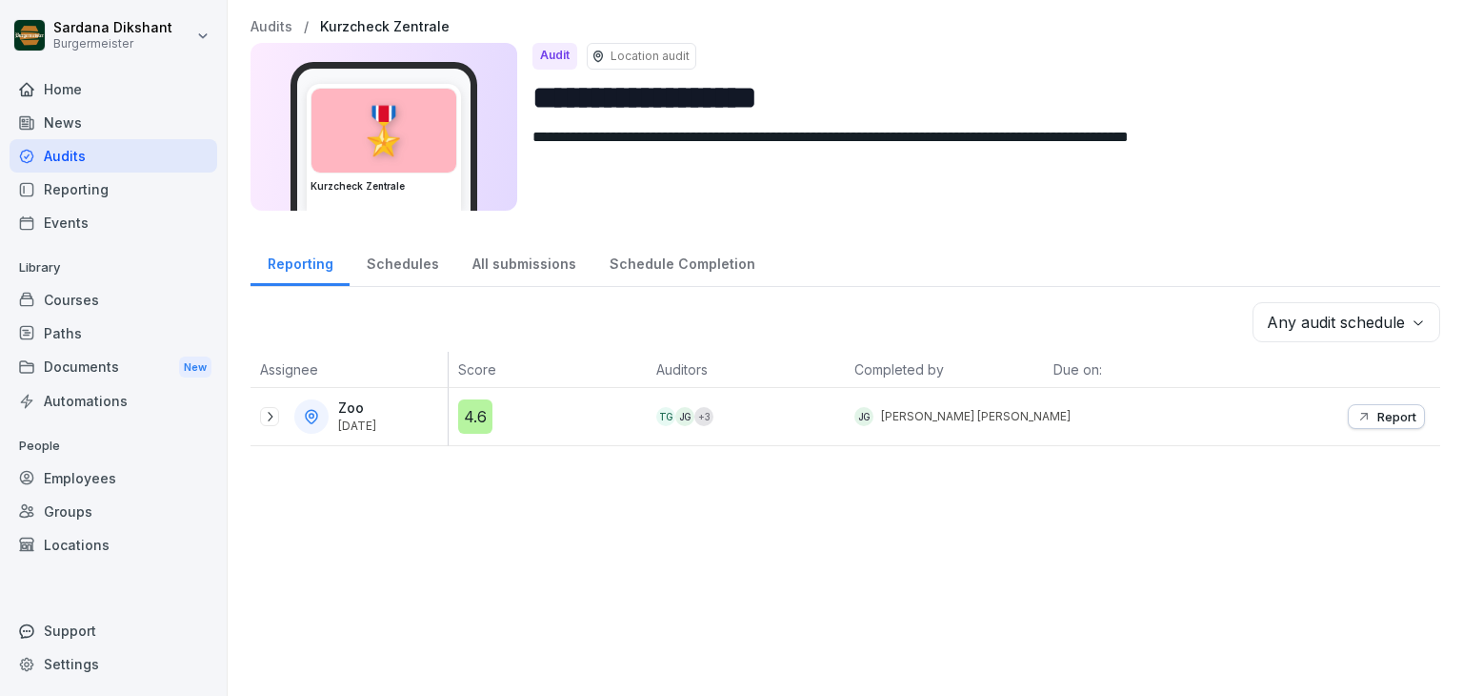
click at [393, 252] on div "Schedules" at bounding box center [403, 261] width 106 height 49
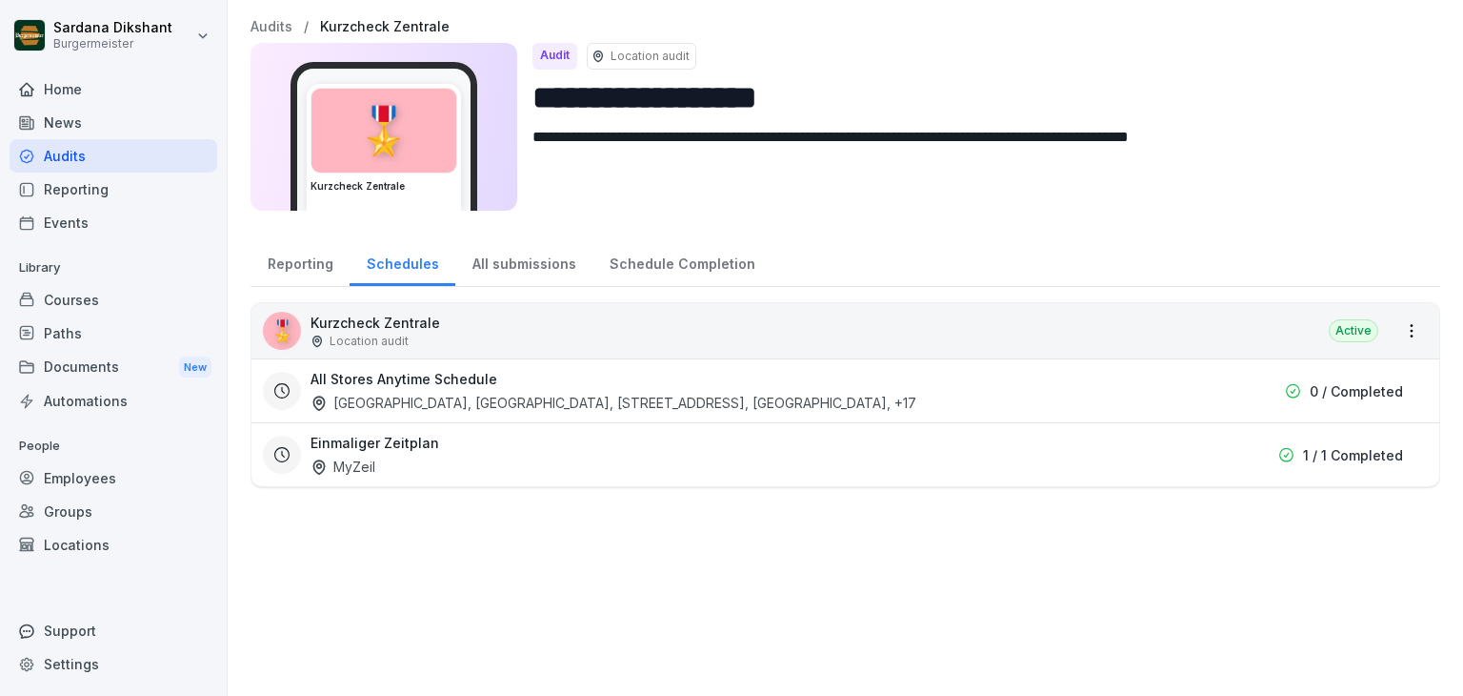
click at [508, 254] on div "All submissions" at bounding box center [523, 261] width 137 height 49
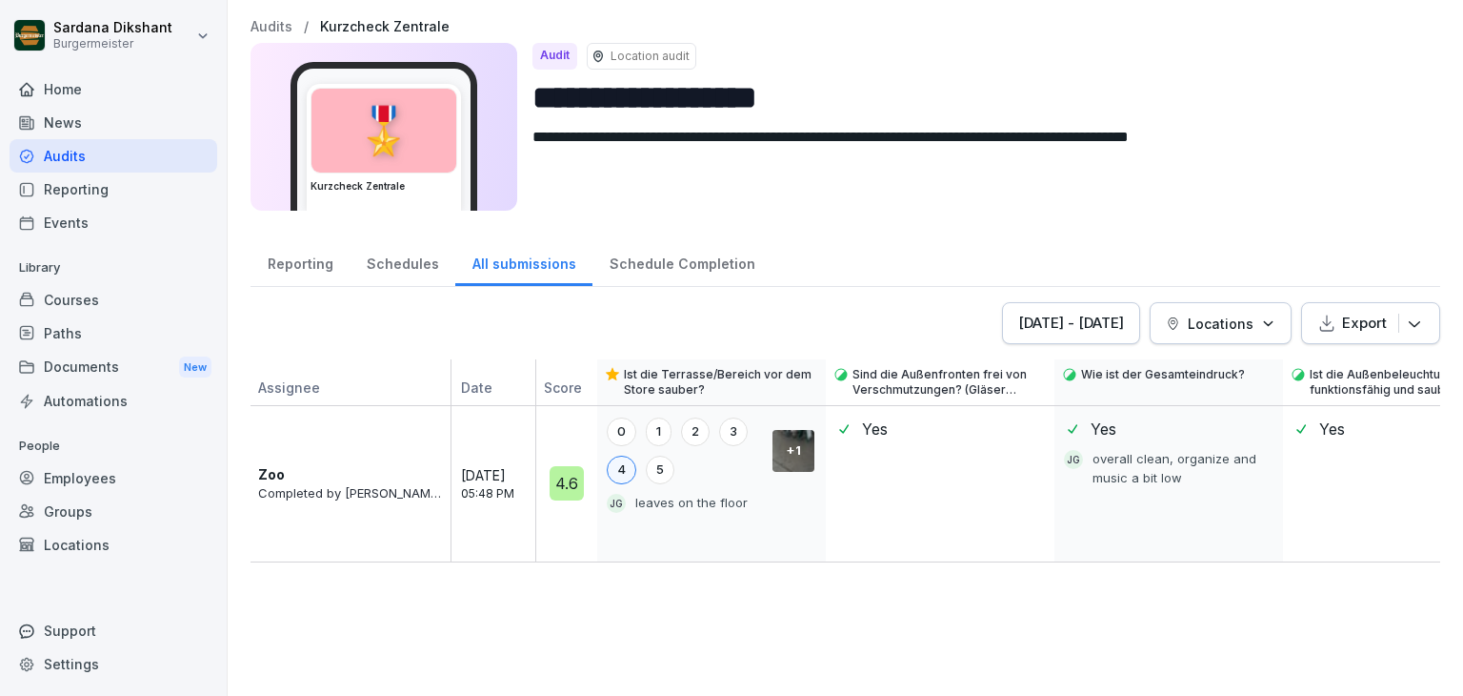
click at [297, 264] on div "Reporting" at bounding box center [300, 261] width 99 height 49
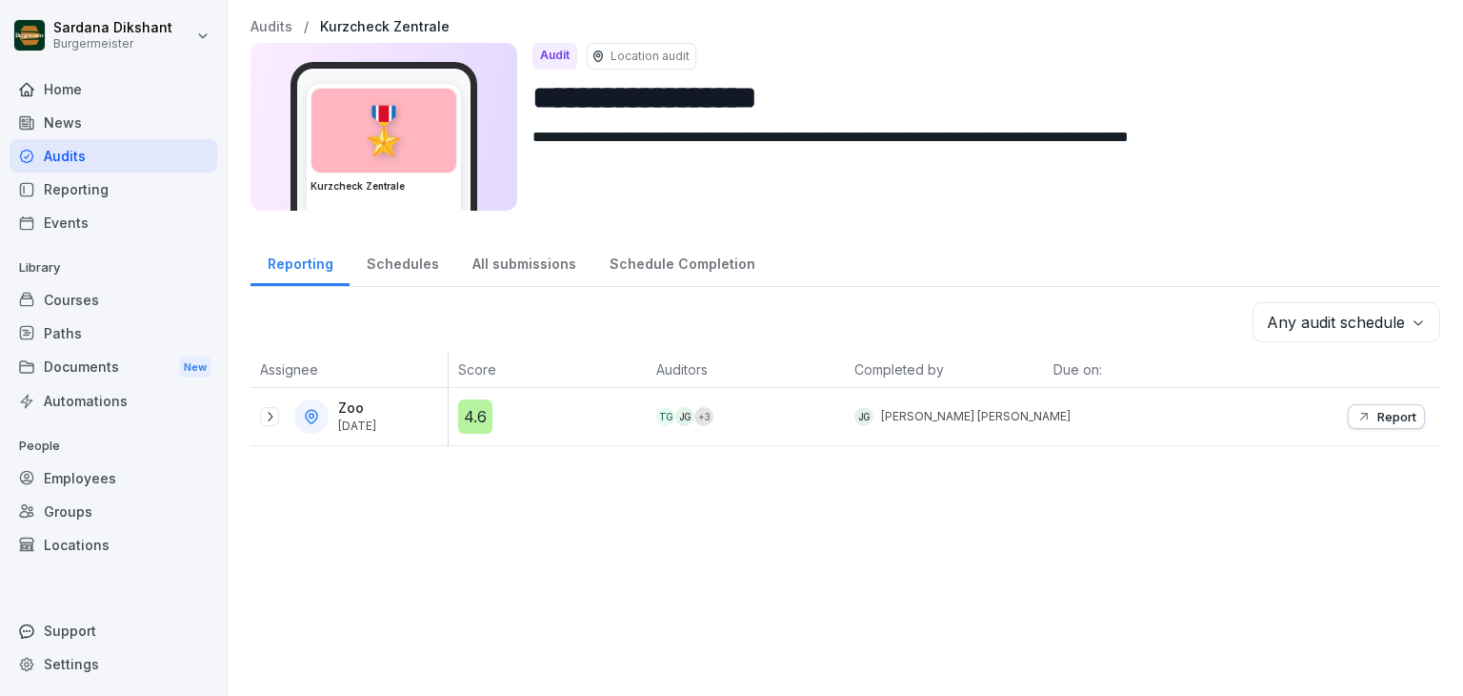
click at [494, 264] on div "All submissions" at bounding box center [523, 261] width 137 height 49
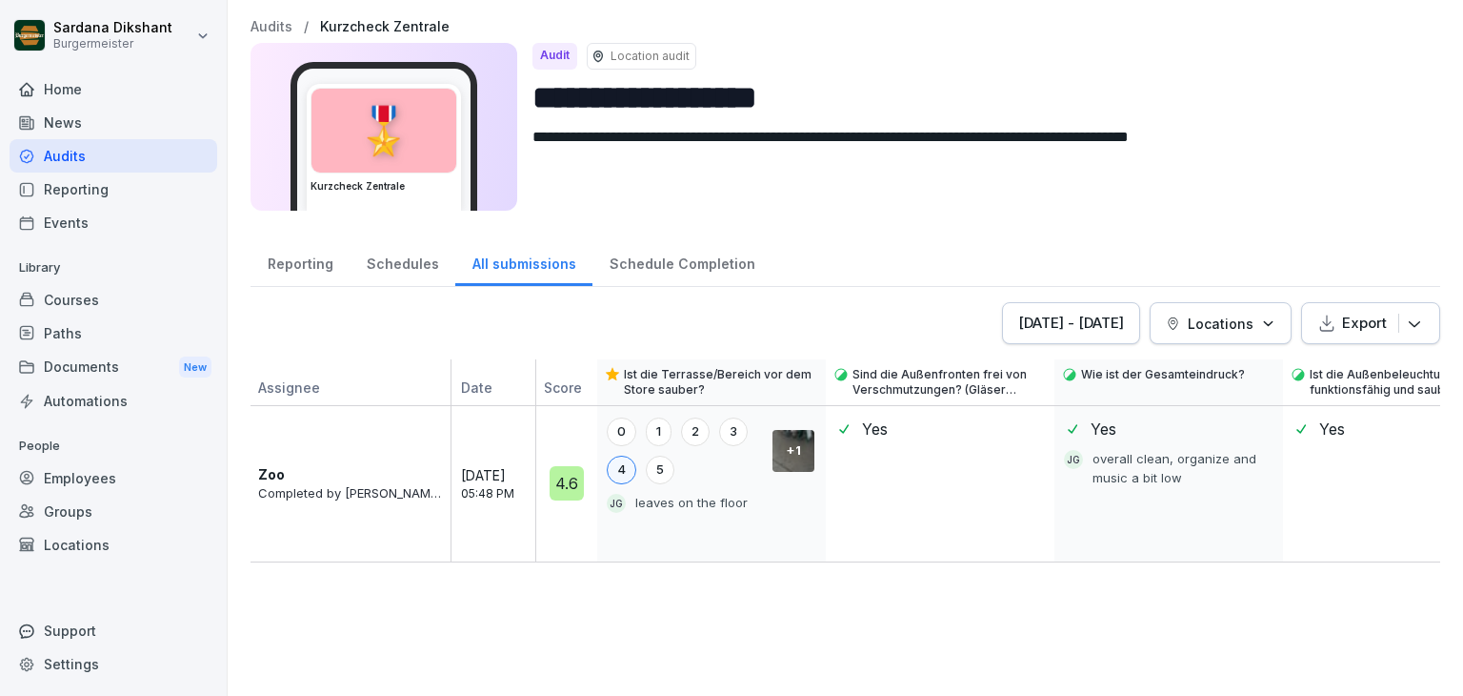
click at [625, 261] on div "Schedule Completion" at bounding box center [682, 261] width 179 height 49
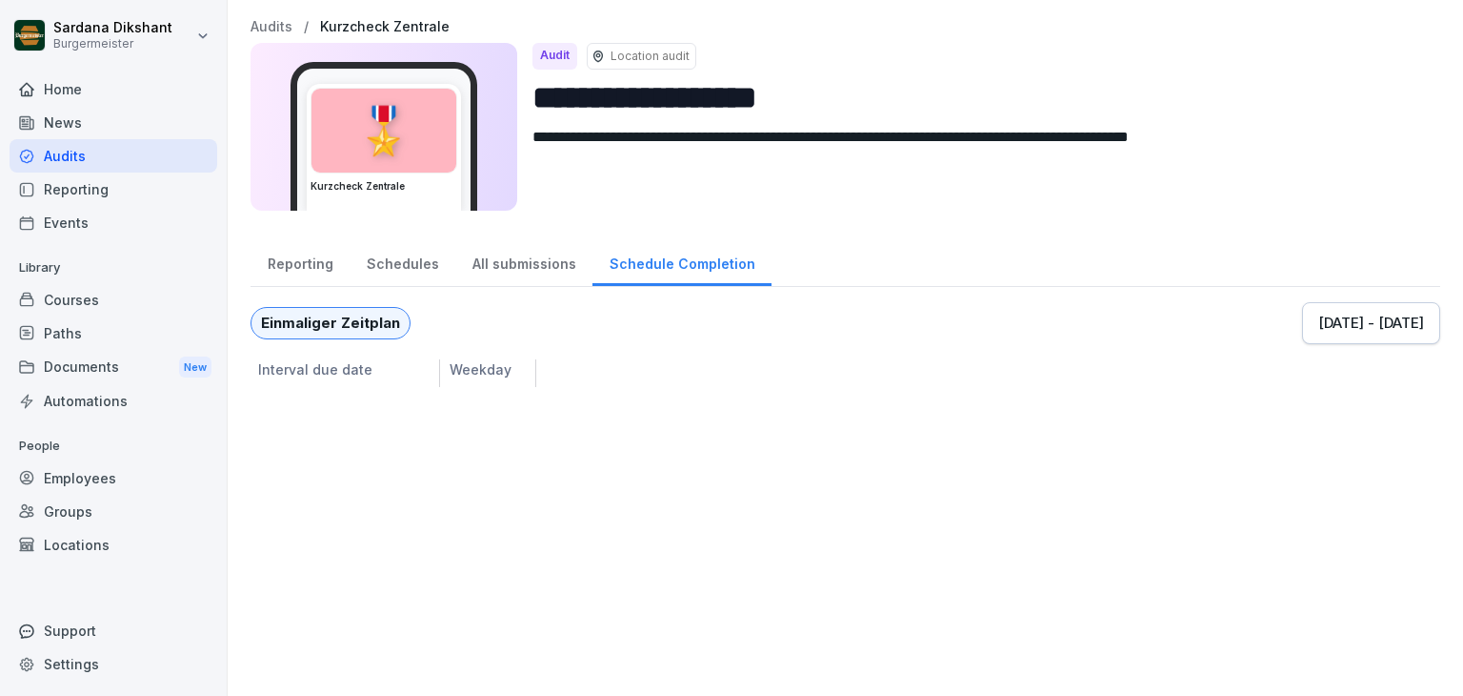
click at [296, 261] on div "Reporting" at bounding box center [300, 261] width 99 height 49
